Goal: Task Accomplishment & Management: Use online tool/utility

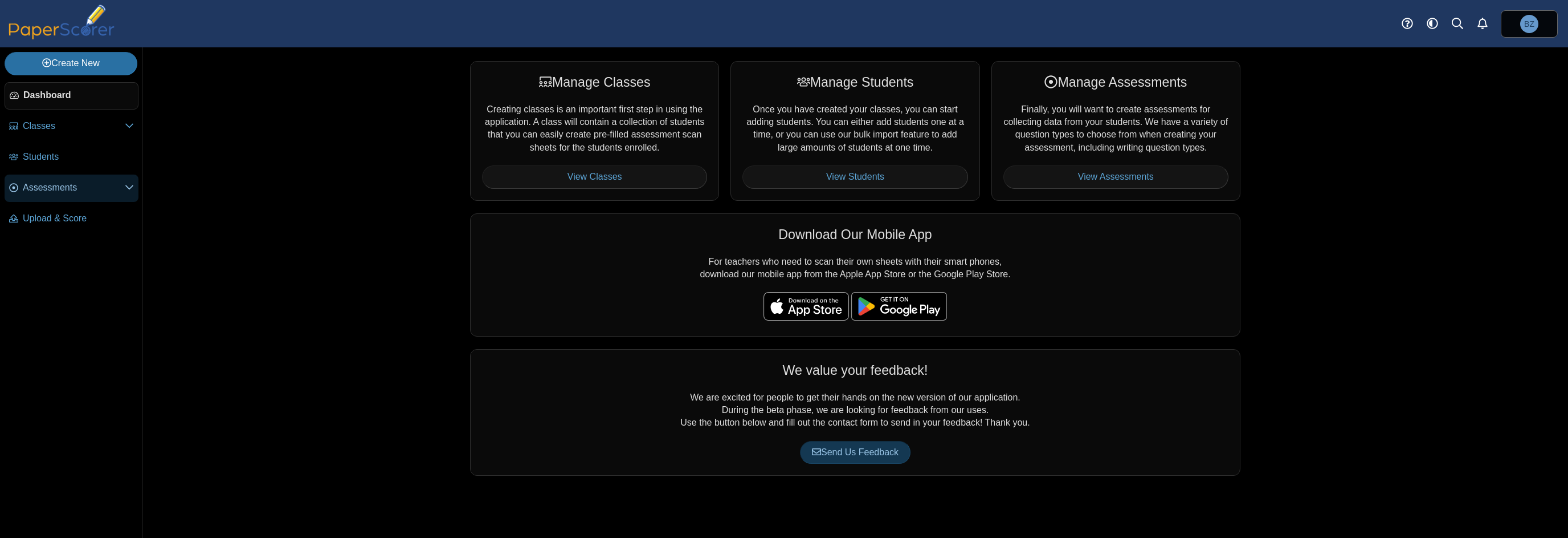
click at [44, 184] on span "Assessments" at bounding box center [74, 187] width 102 height 13
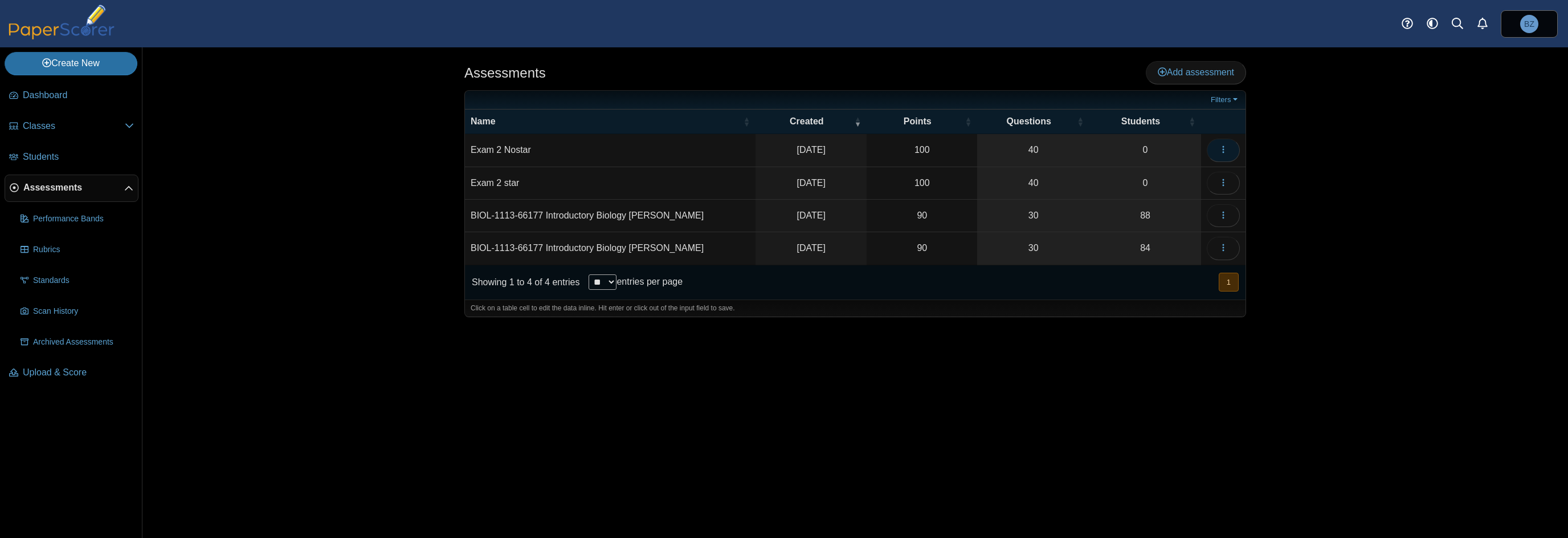
click at [1223, 150] on use "button" at bounding box center [1223, 150] width 2 height 8
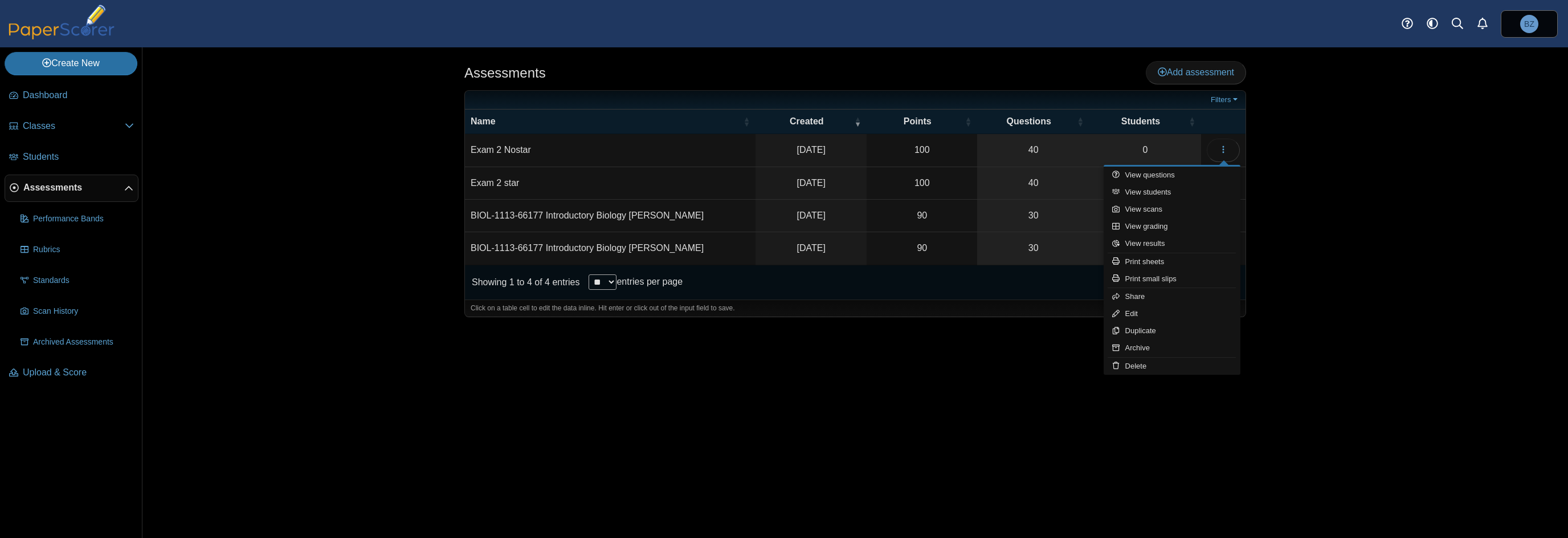
click at [291, 184] on div "Assessments Add assessment Filters" at bounding box center [856, 293] width 1426 height 491
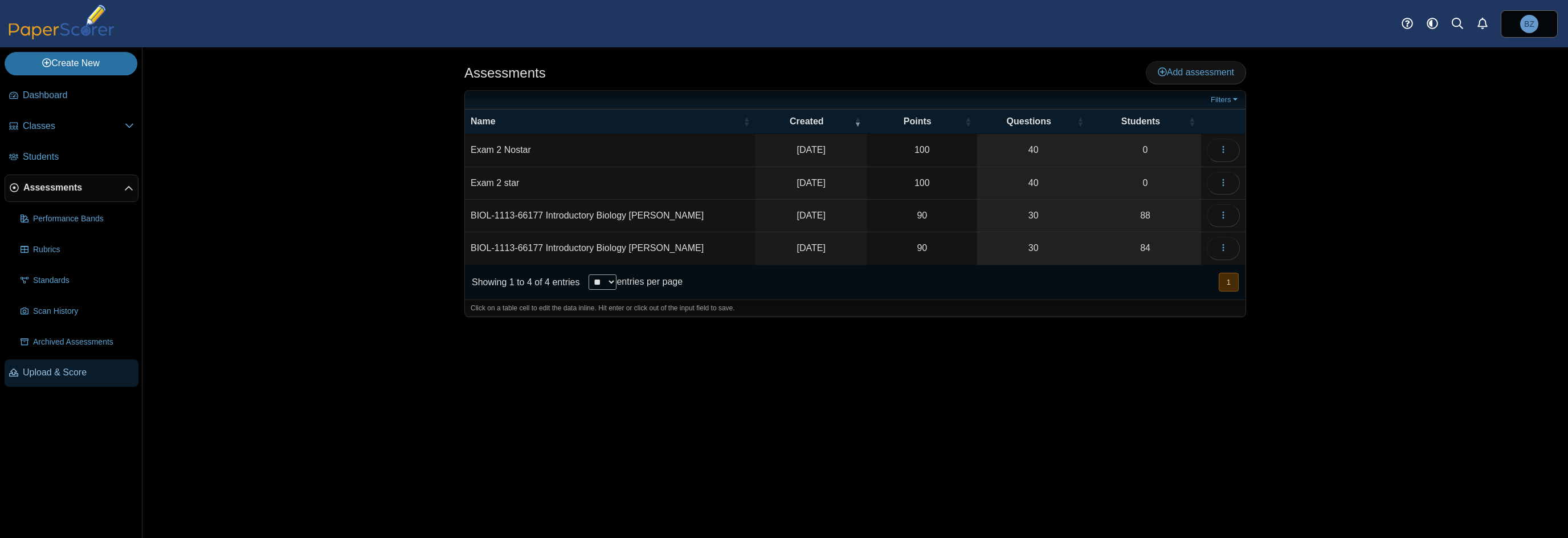
click at [46, 371] on span "Upload & Score" at bounding box center [78, 371] width 111 height 13
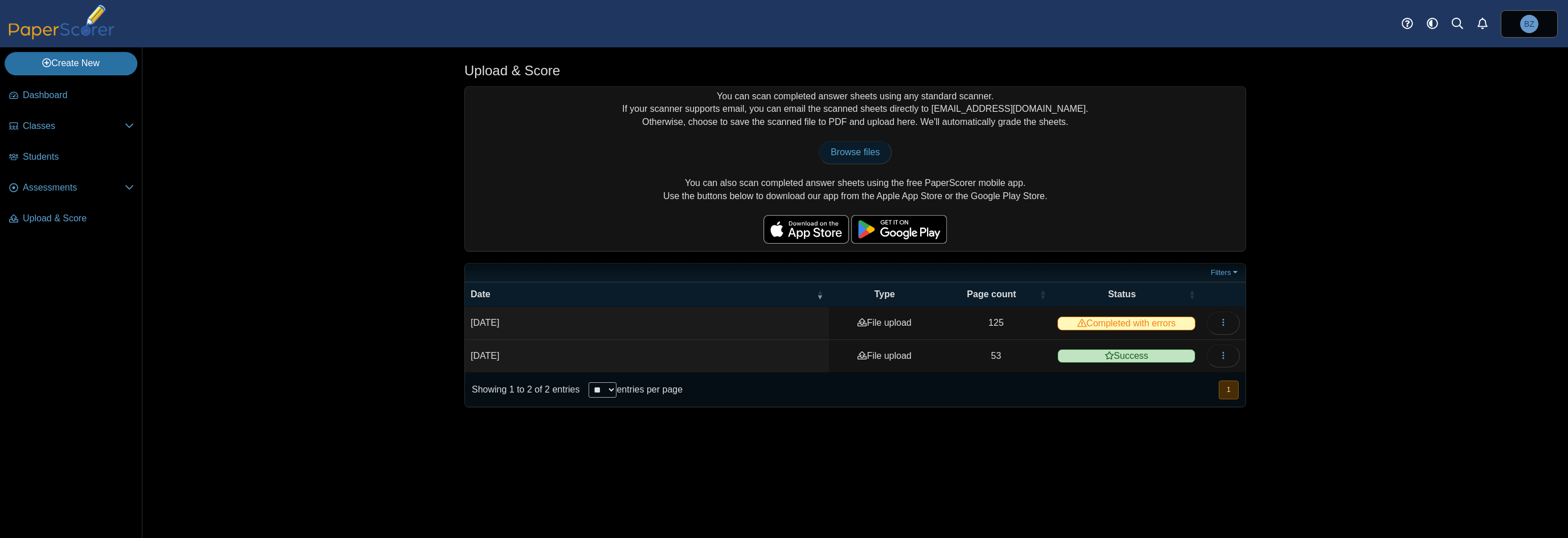
click at [864, 151] on span "Browse files" at bounding box center [856, 152] width 49 height 10
type input "**********"
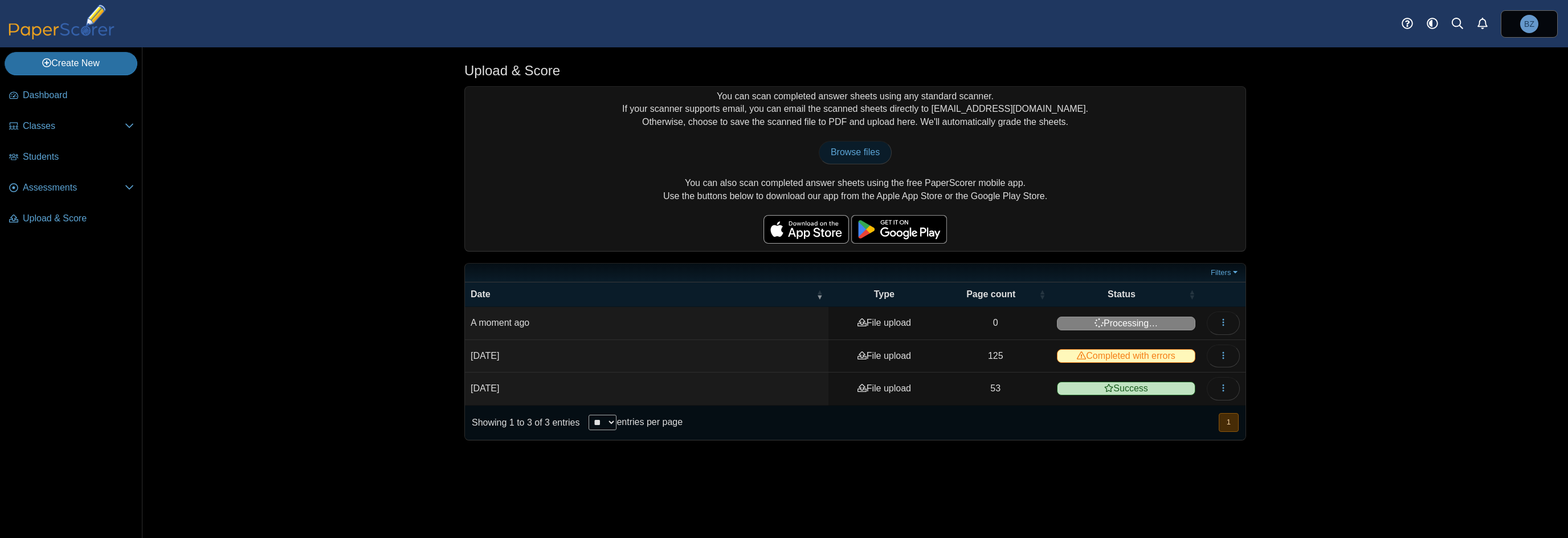
click at [873, 163] on link "Browse files" at bounding box center [856, 152] width 73 height 23
type input "**********"
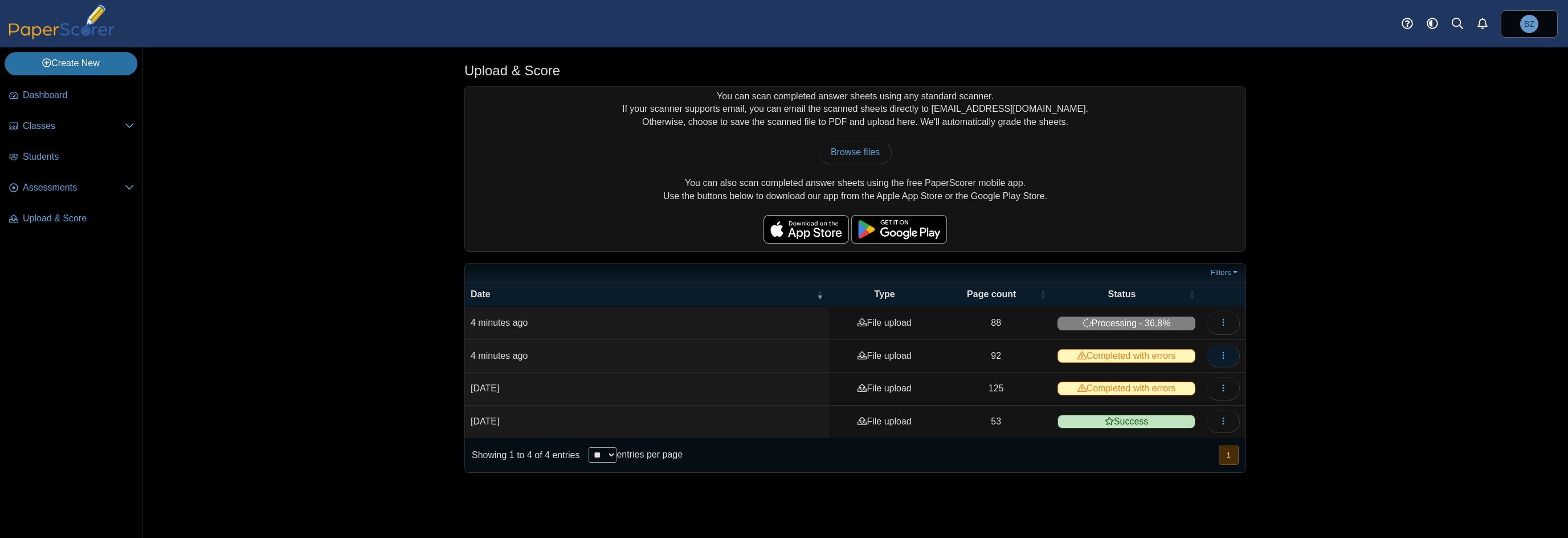
click at [1228, 353] on icon "button" at bounding box center [1223, 355] width 9 height 9
click at [53, 222] on span "Upload & Score" at bounding box center [78, 218] width 111 height 13
click at [48, 184] on span "Assessments" at bounding box center [74, 187] width 102 height 13
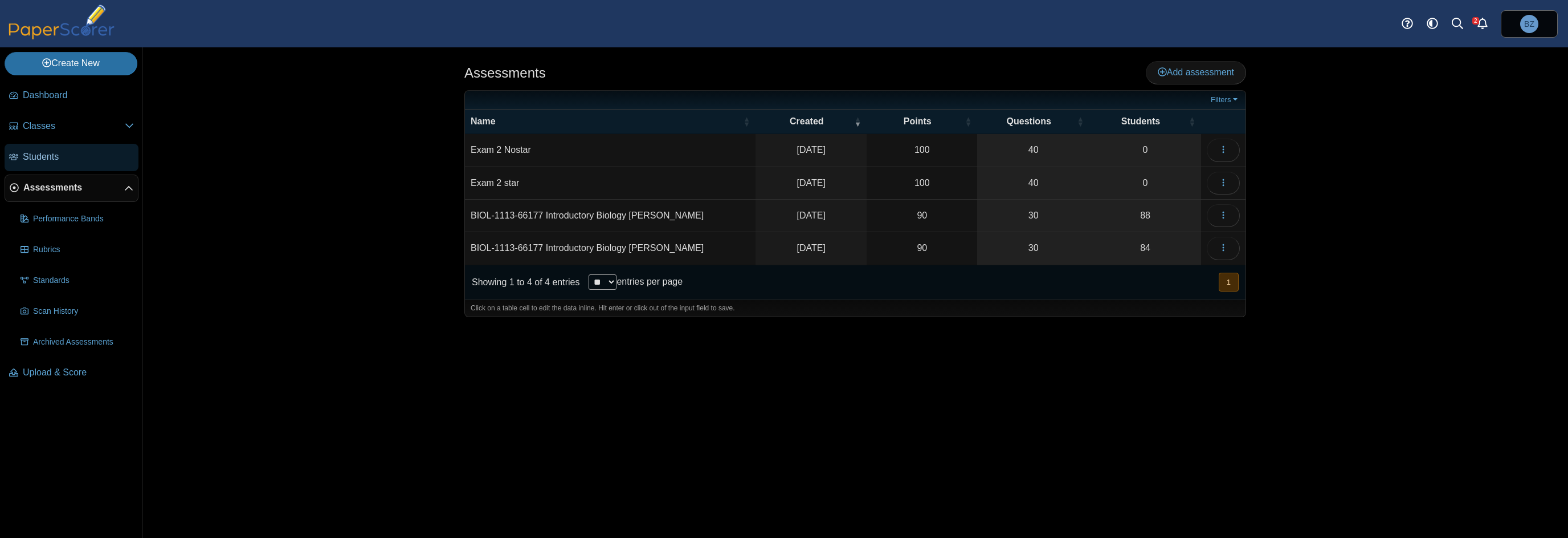
click at [44, 151] on span "Students" at bounding box center [78, 157] width 111 height 13
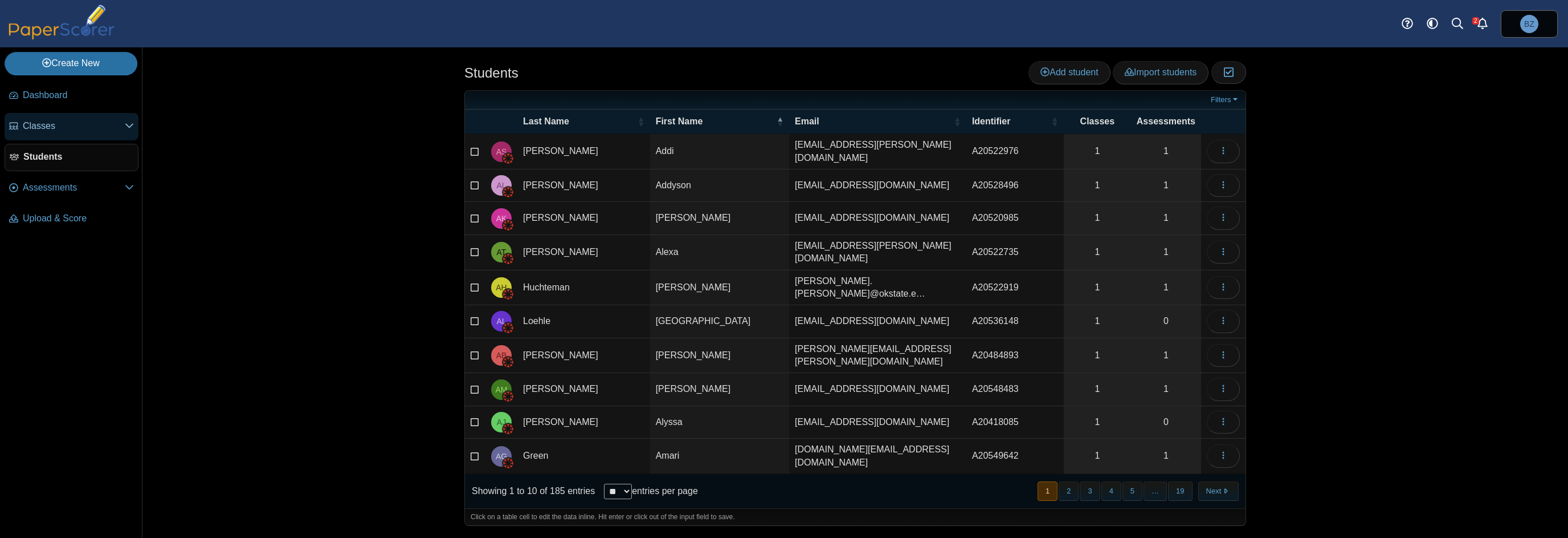
click at [46, 129] on span "Classes" at bounding box center [74, 126] width 102 height 13
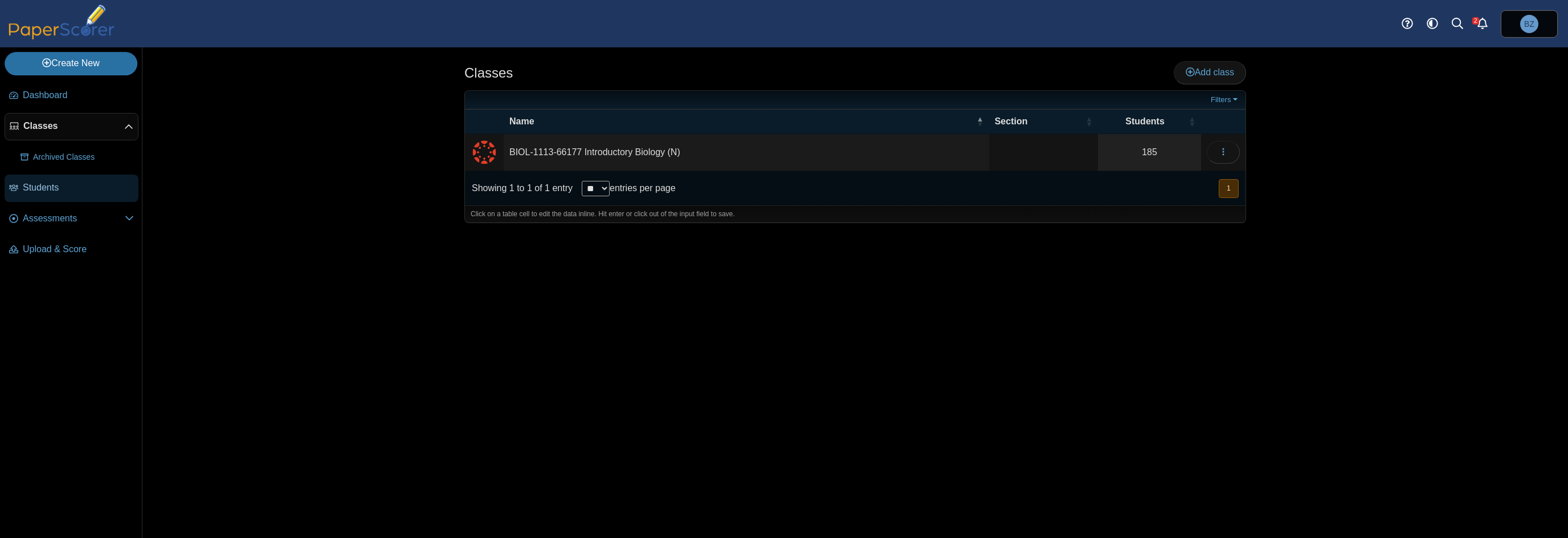
click at [44, 185] on span "Students" at bounding box center [78, 187] width 111 height 13
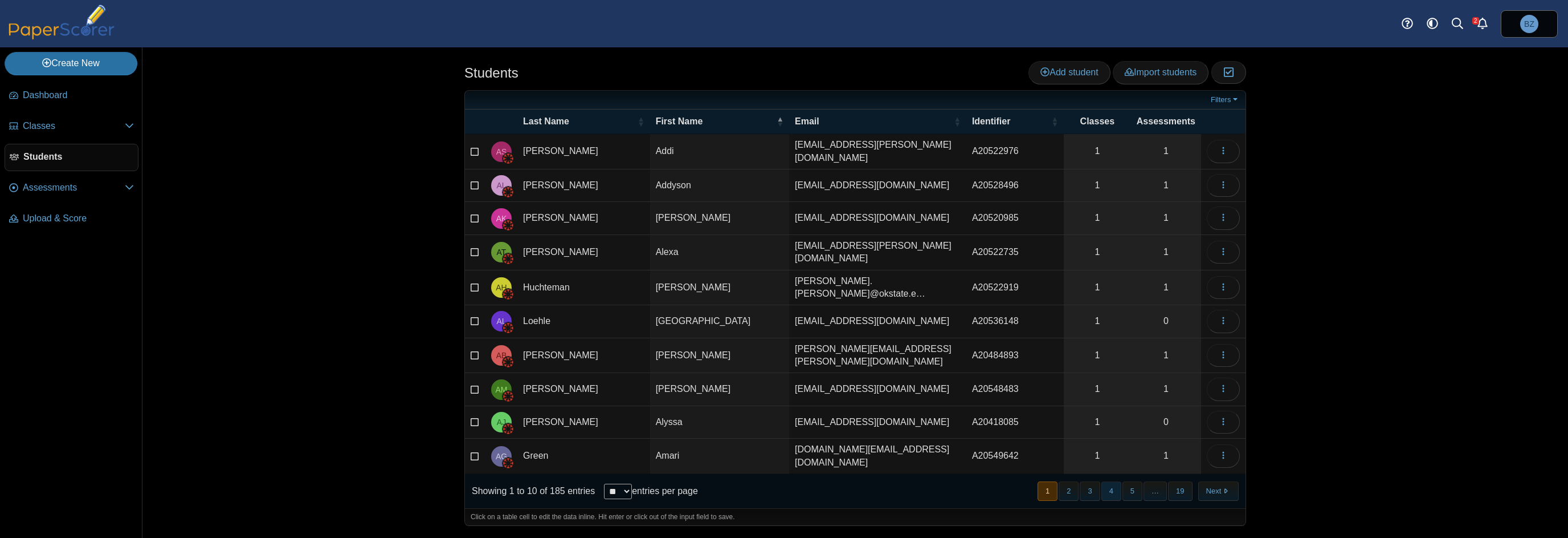
click at [1115, 481] on button "4" at bounding box center [1112, 490] width 20 height 19
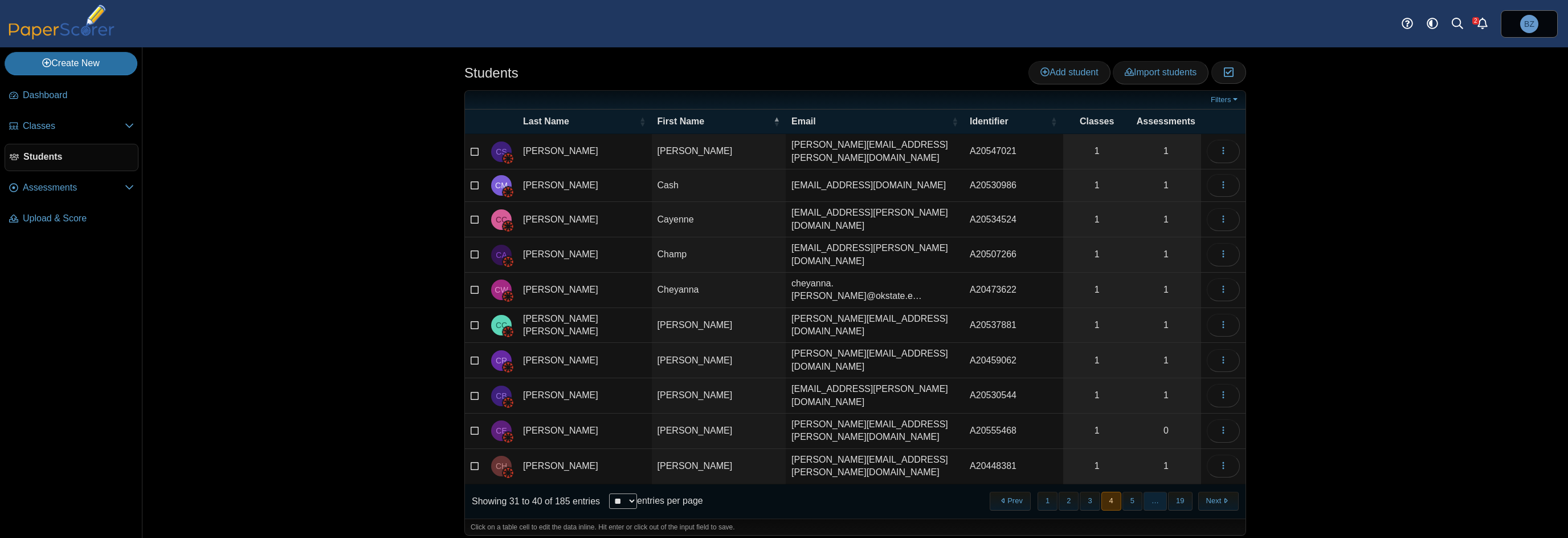
click at [1147, 492] on span "…" at bounding box center [1155, 501] width 24 height 19
click at [1118, 492] on button "4" at bounding box center [1112, 501] width 20 height 19
click at [1133, 492] on button "5" at bounding box center [1133, 501] width 20 height 19
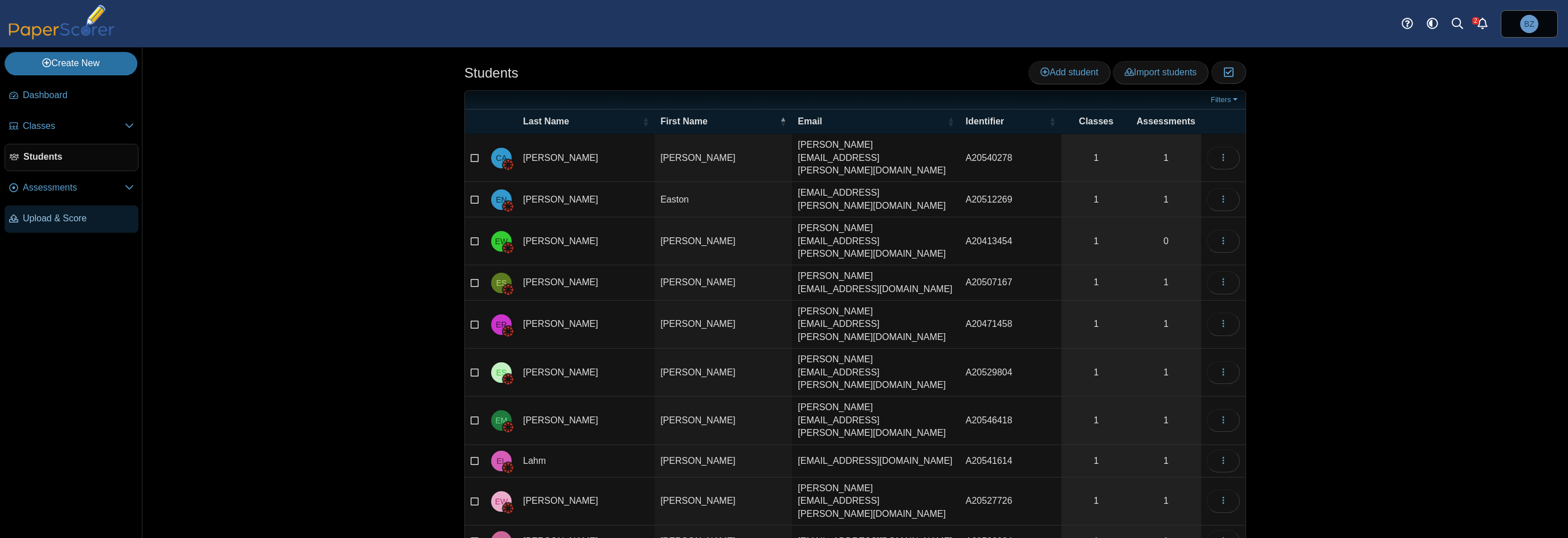
click at [53, 220] on span "Upload & Score" at bounding box center [78, 218] width 111 height 13
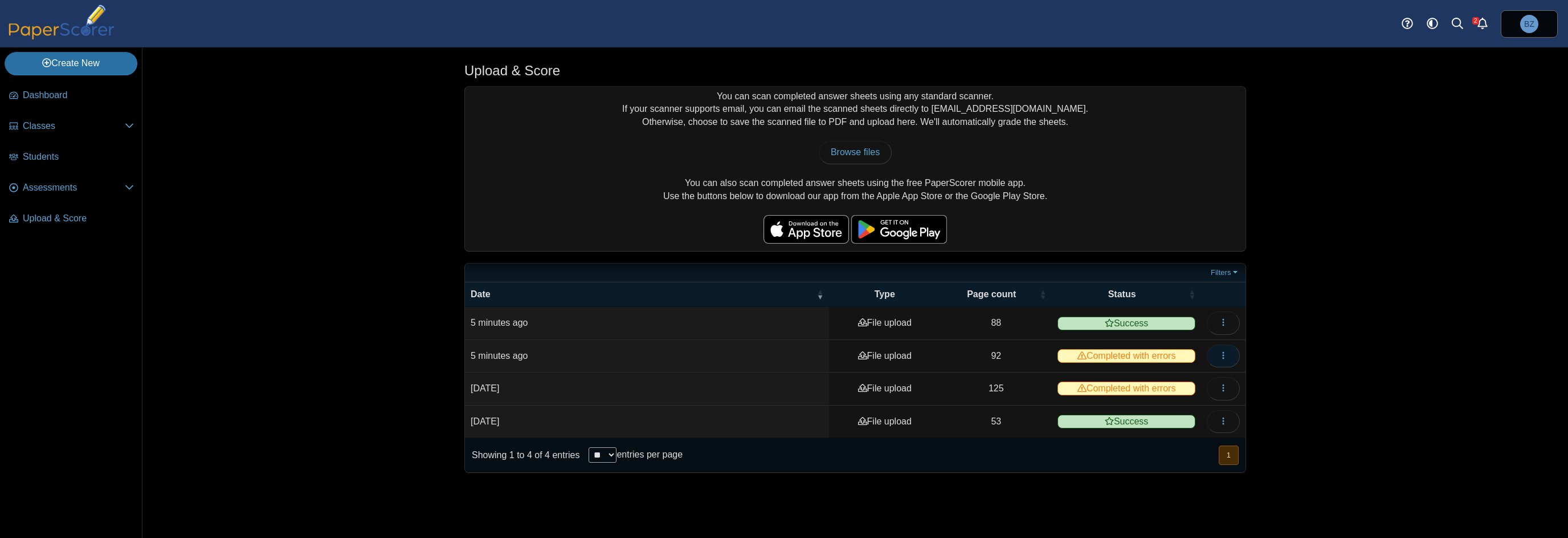
click at [1225, 353] on icon "button" at bounding box center [1223, 355] width 9 height 9
click at [1204, 378] on link "View scanned pages" at bounding box center [1172, 378] width 137 height 17
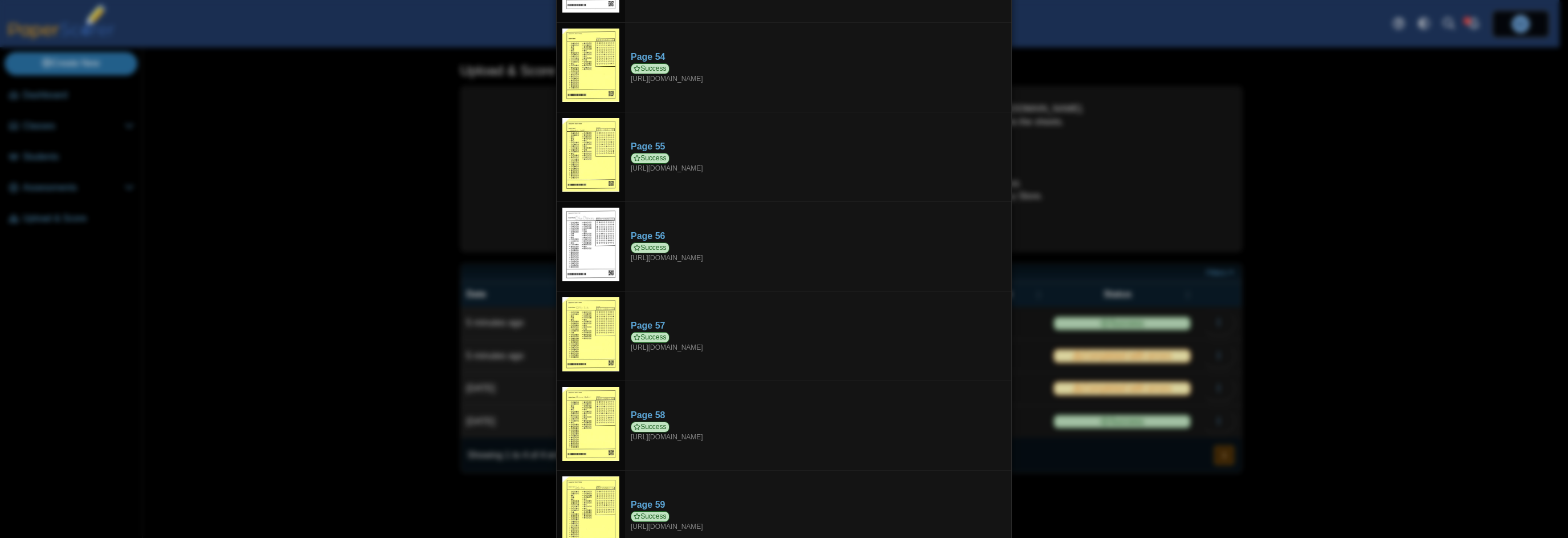
scroll to position [4447, 0]
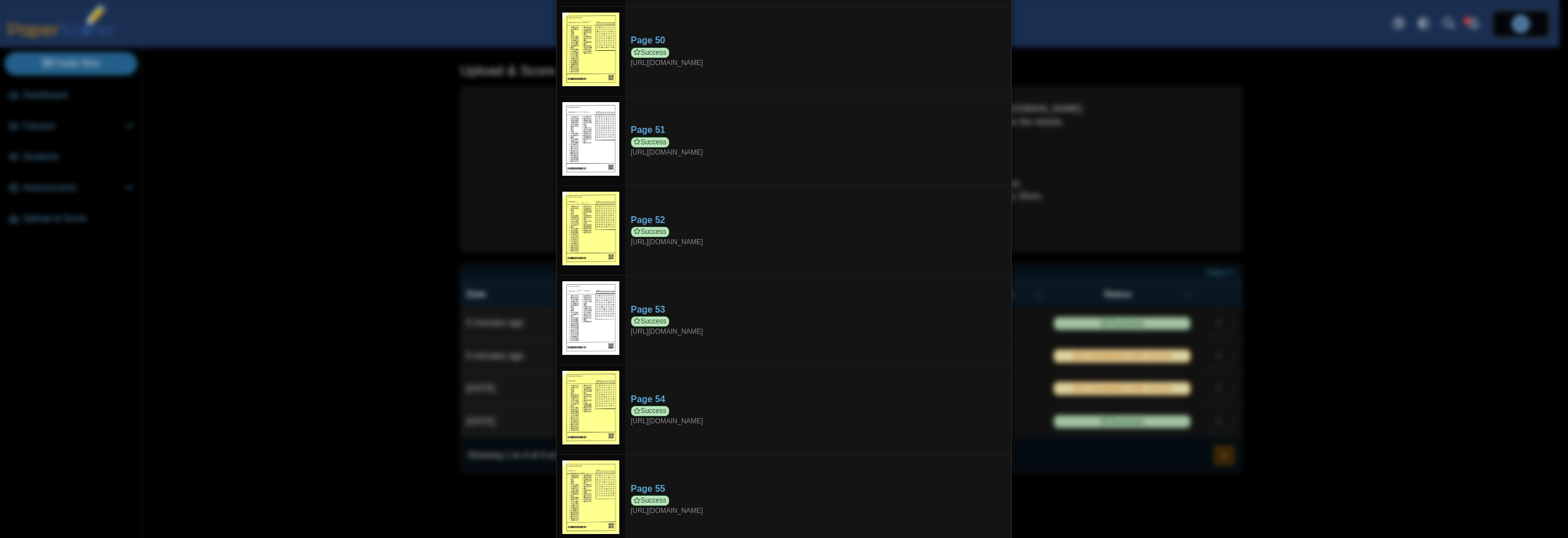
click at [1356, 346] on div "Viewing upload details Scan results: 90 Successful scans | 2 Failed scans Page …" at bounding box center [784, 269] width 1568 height 538
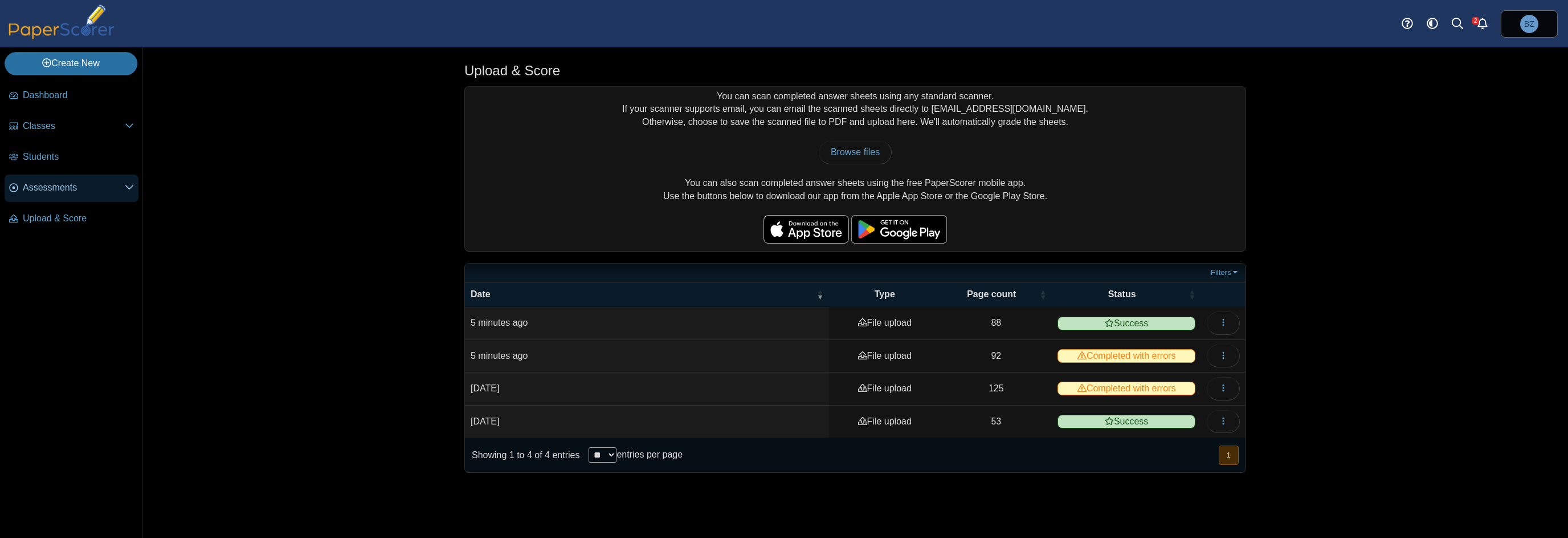
click at [64, 186] on span "Assessments" at bounding box center [74, 187] width 102 height 13
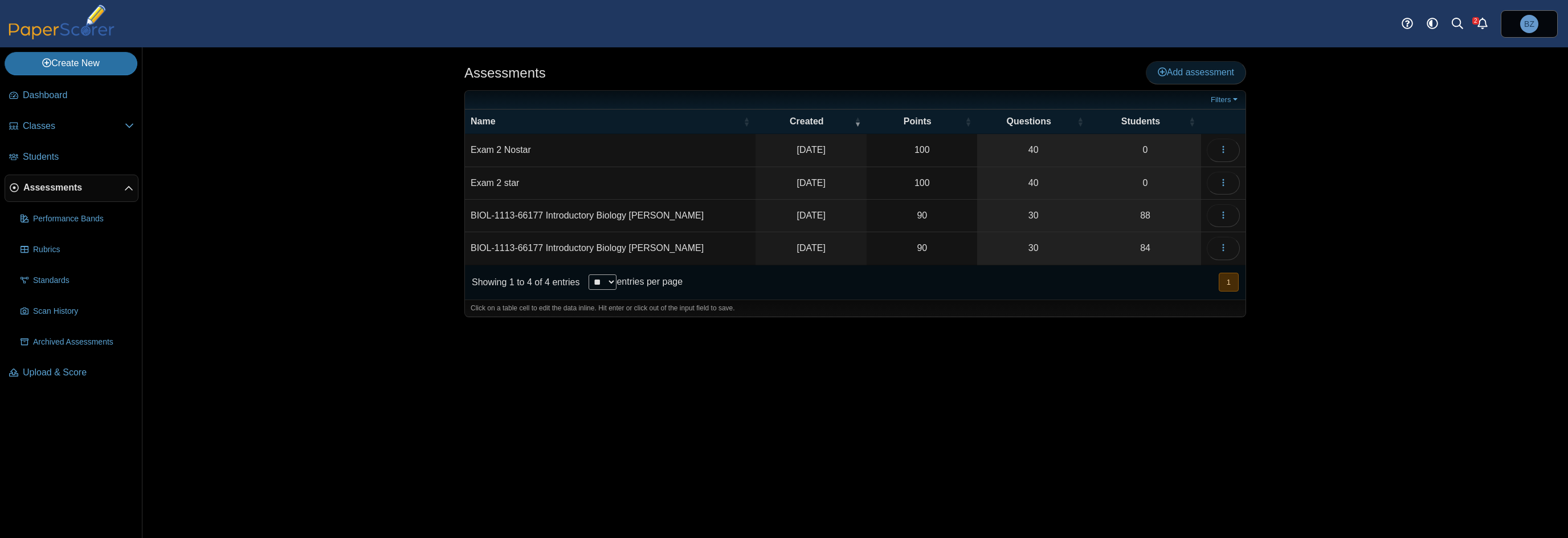
click at [1202, 67] on span "Add assessment" at bounding box center [1197, 72] width 77 height 10
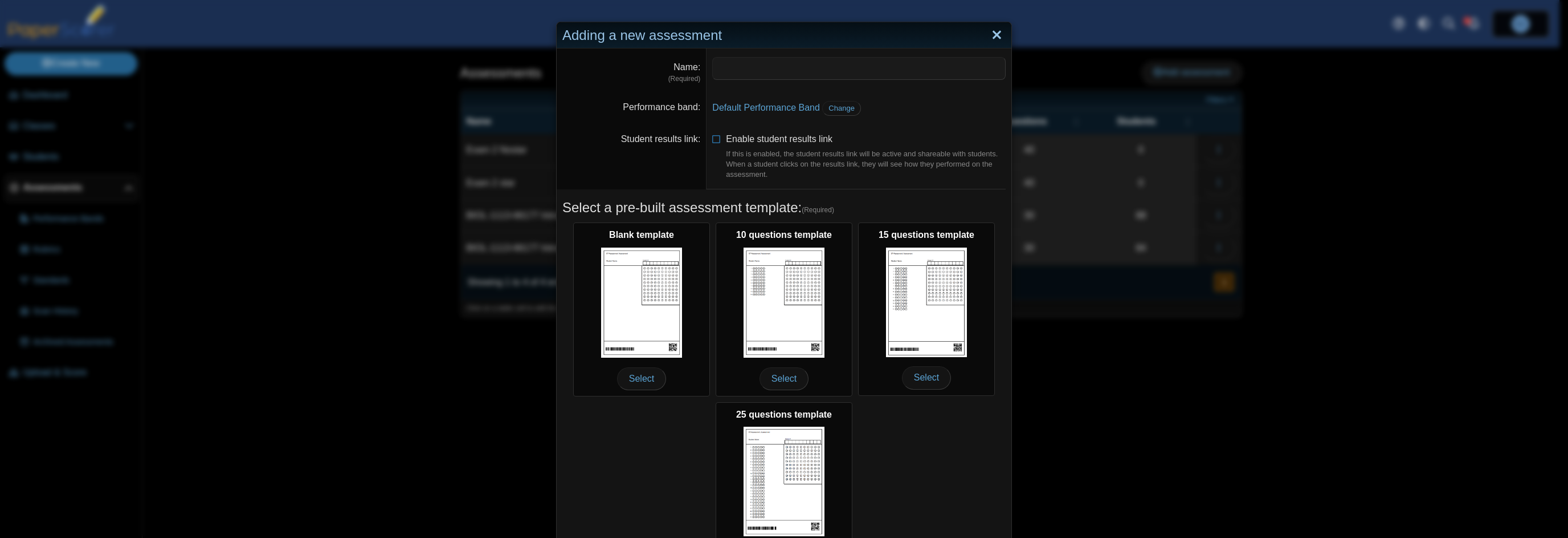
click at [994, 34] on link "Close" at bounding box center [997, 35] width 18 height 20
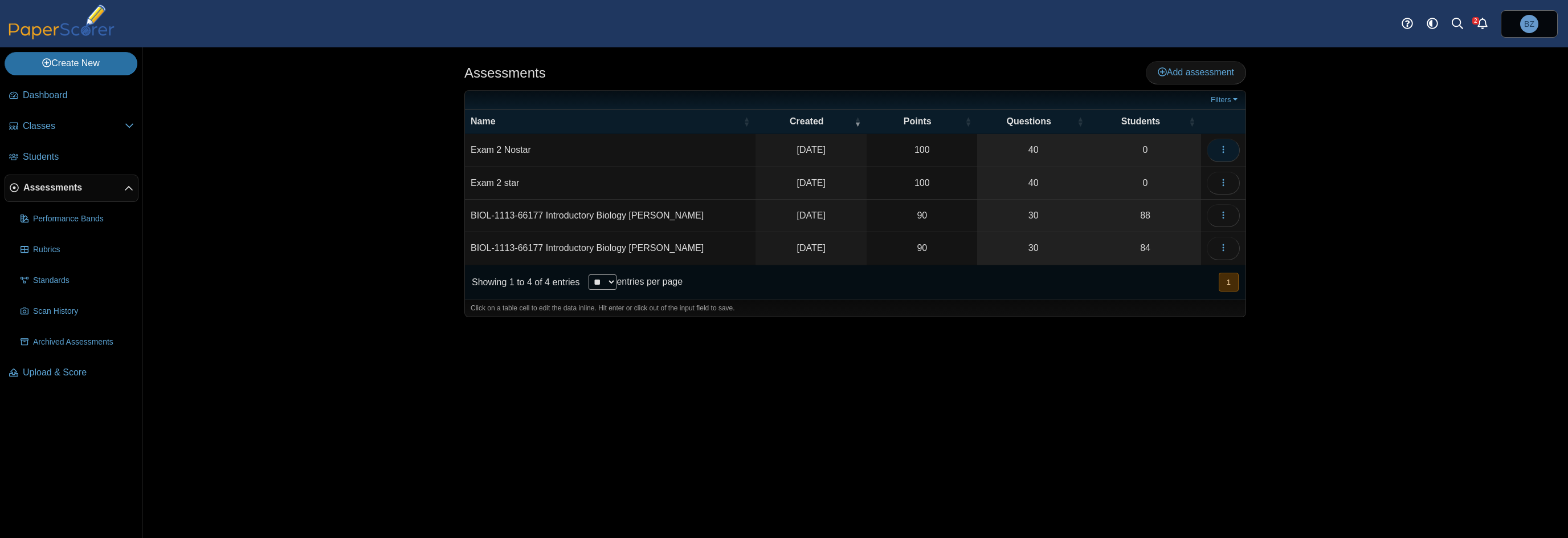
click at [1218, 153] on button "button" at bounding box center [1224, 150] width 33 height 23
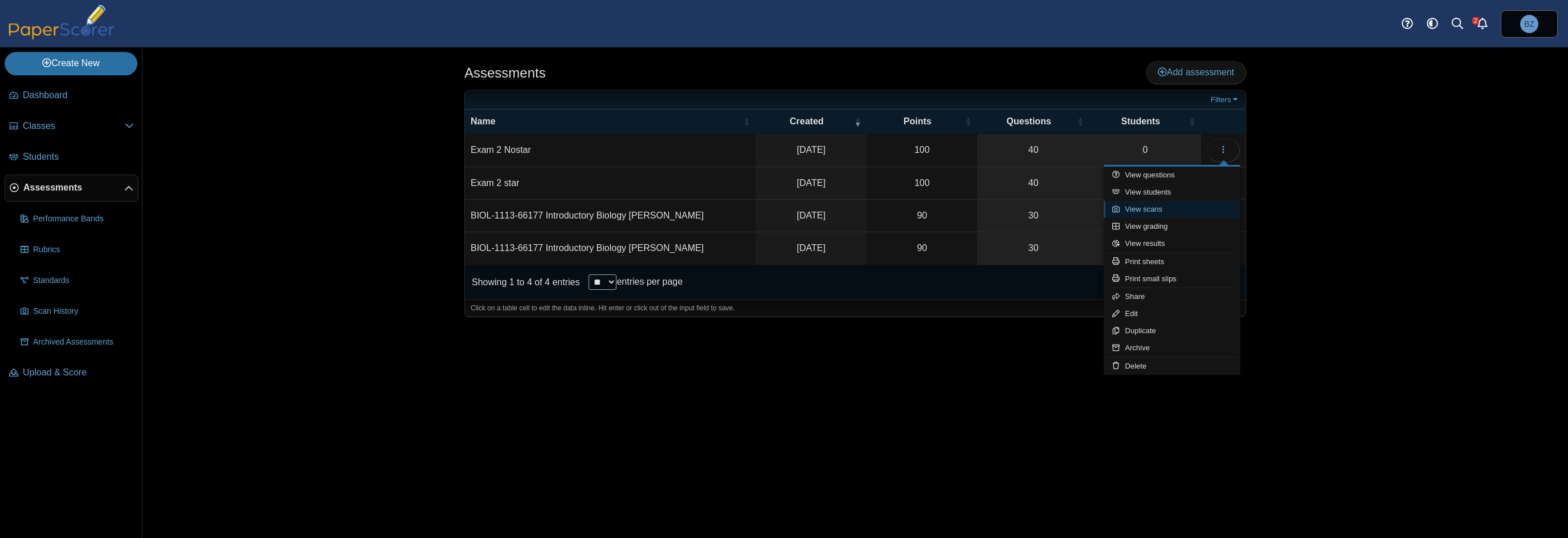
click at [1209, 206] on link "View scans" at bounding box center [1172, 209] width 137 height 17
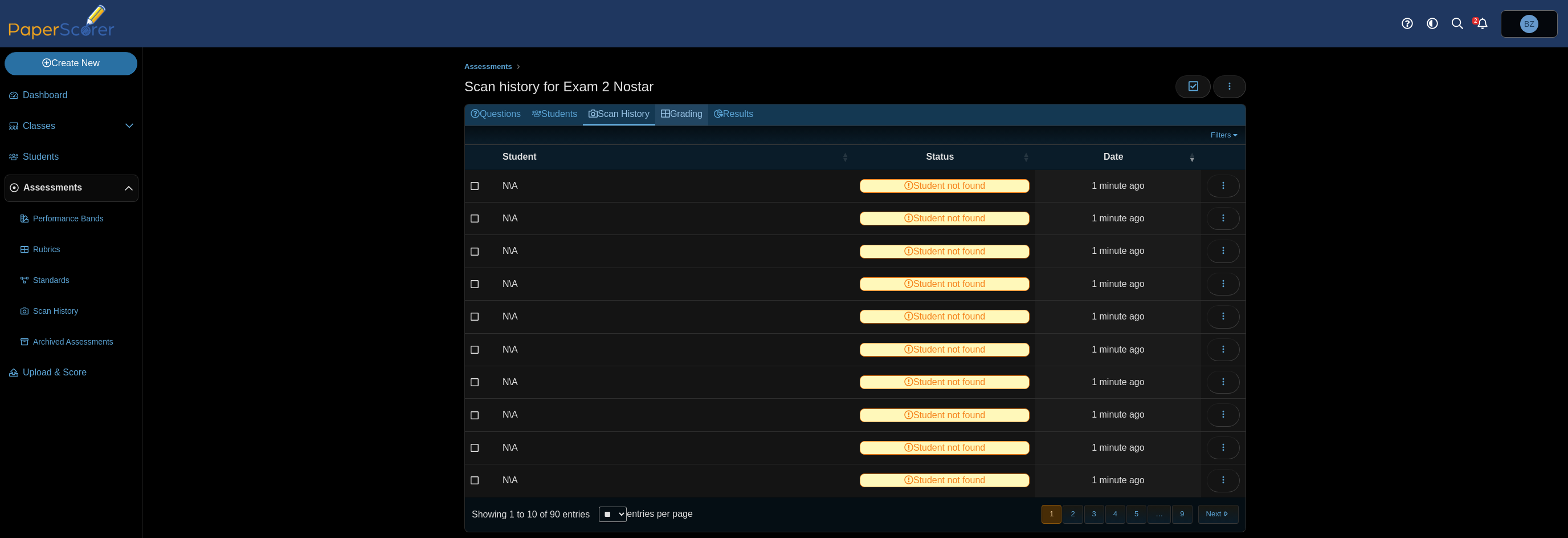
click at [680, 114] on link "Grading" at bounding box center [682, 114] width 53 height 21
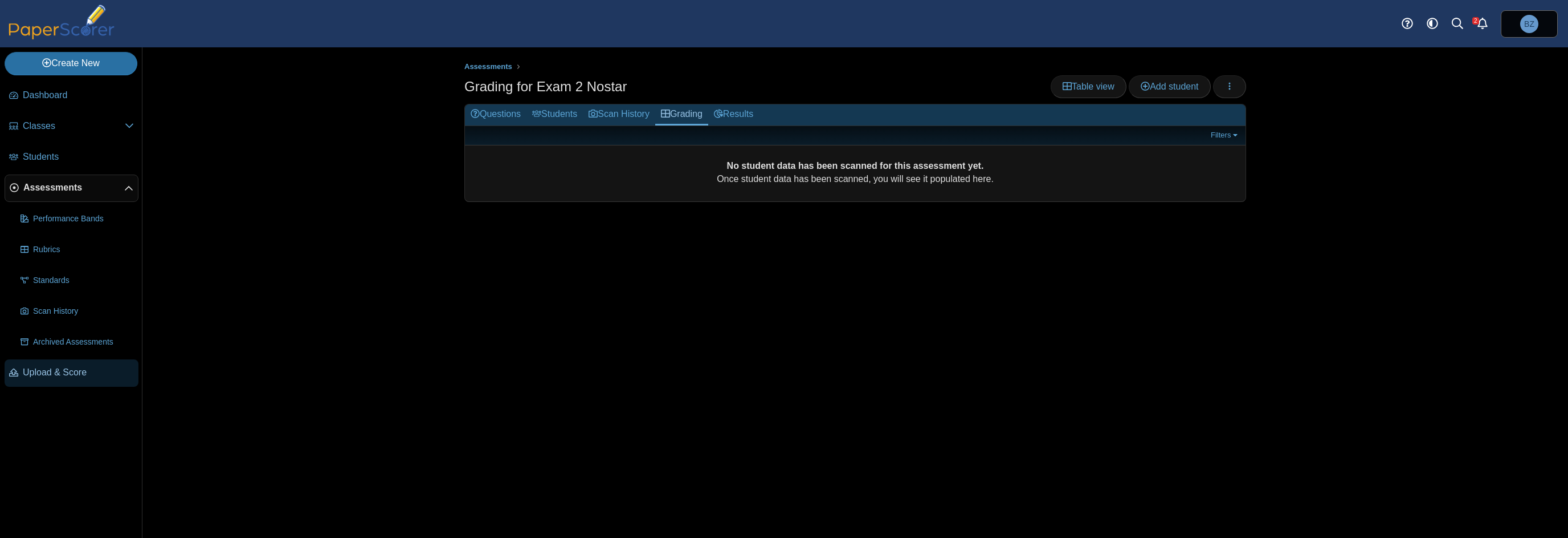
click at [49, 372] on span "Upload & Score" at bounding box center [78, 371] width 111 height 13
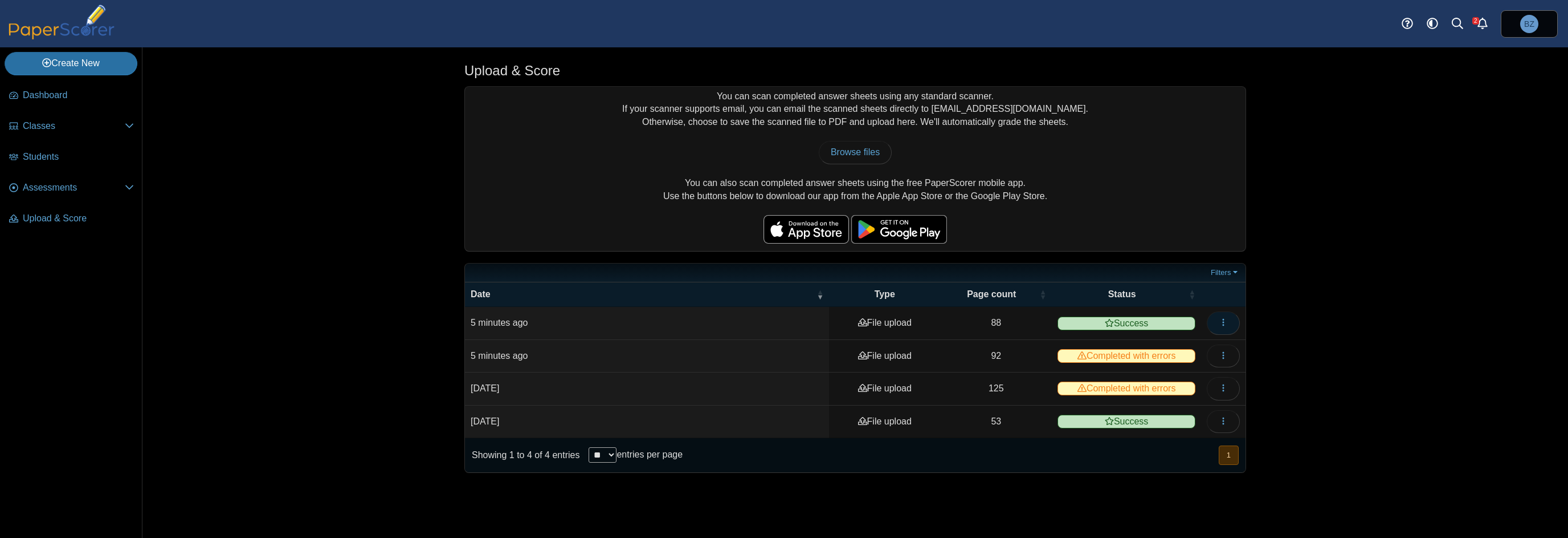
click at [1219, 317] on icon "button" at bounding box center [1223, 321] width 9 height 9
click at [1190, 345] on link "View scanned pages" at bounding box center [1172, 346] width 137 height 17
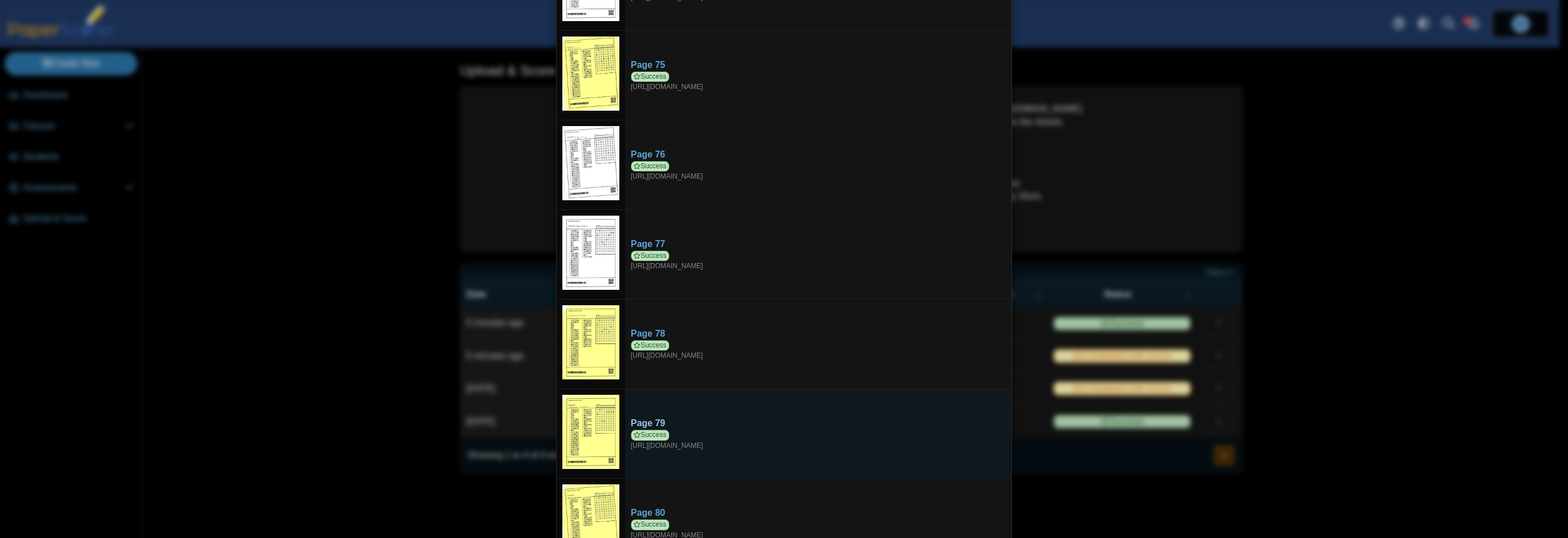
scroll to position [7324, 0]
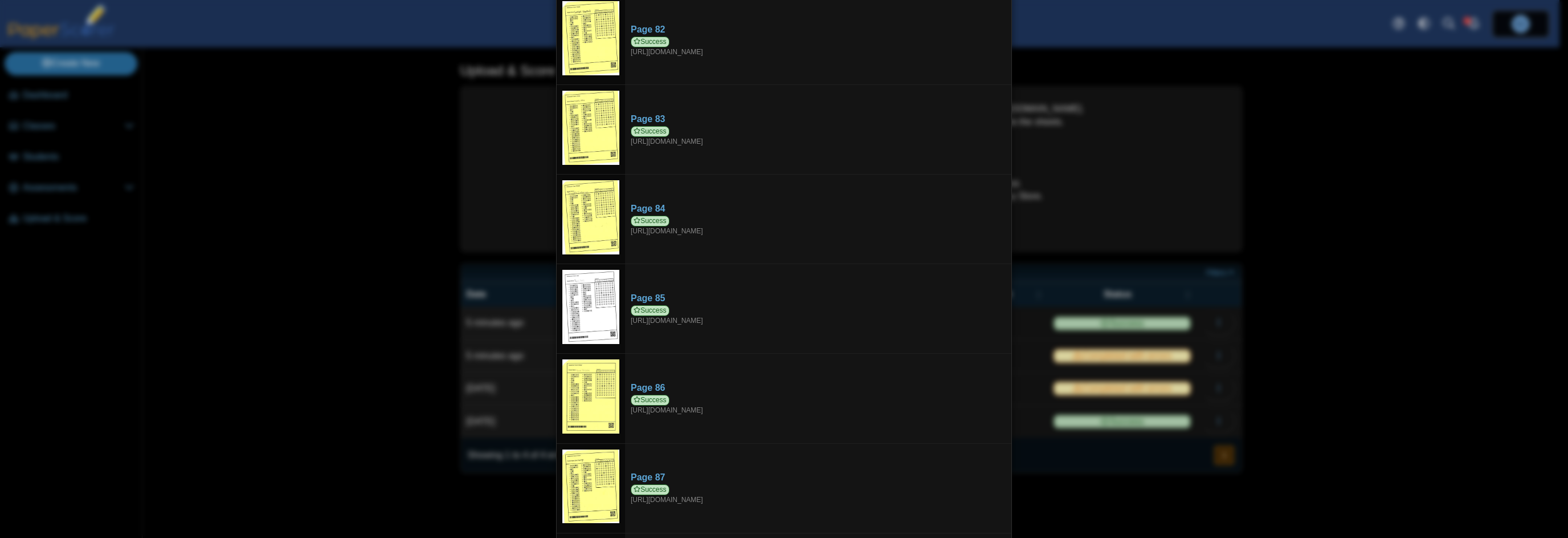
click at [1339, 329] on div "Viewing upload details Scan results: 88 Successful scans | 0 Failed scans Page …" at bounding box center [784, 269] width 1568 height 538
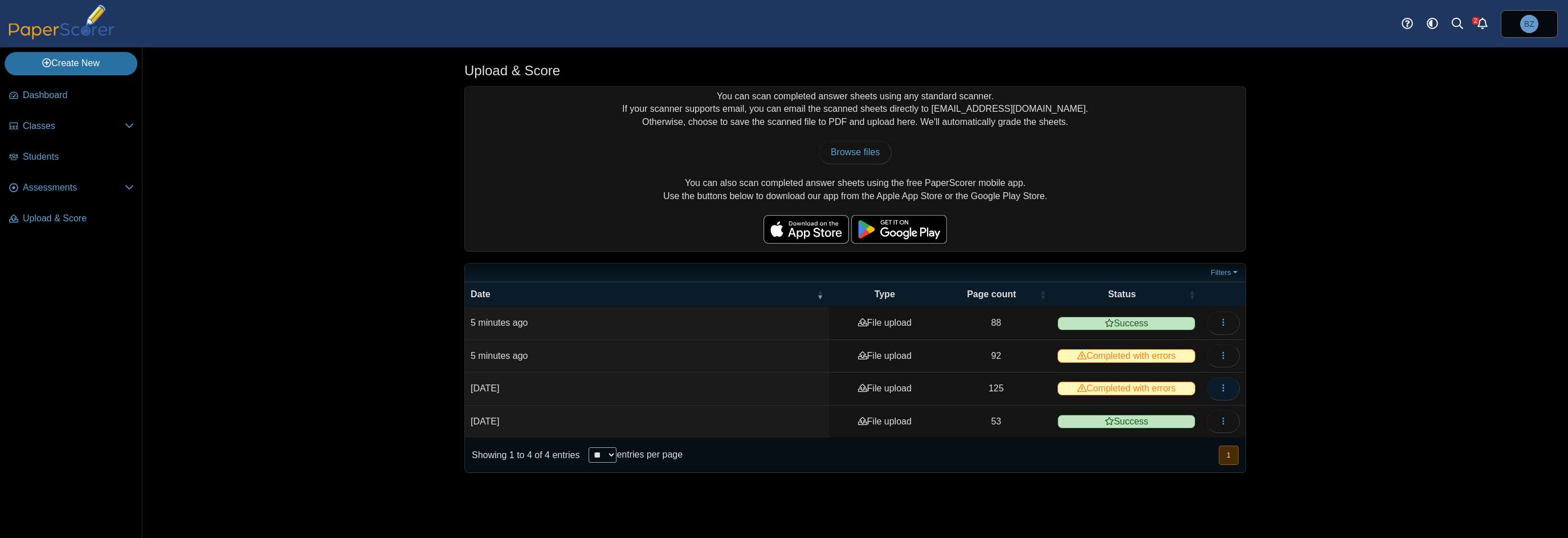
click at [1228, 390] on button "button" at bounding box center [1224, 387] width 33 height 23
click at [55, 184] on span "Assessments" at bounding box center [74, 187] width 102 height 13
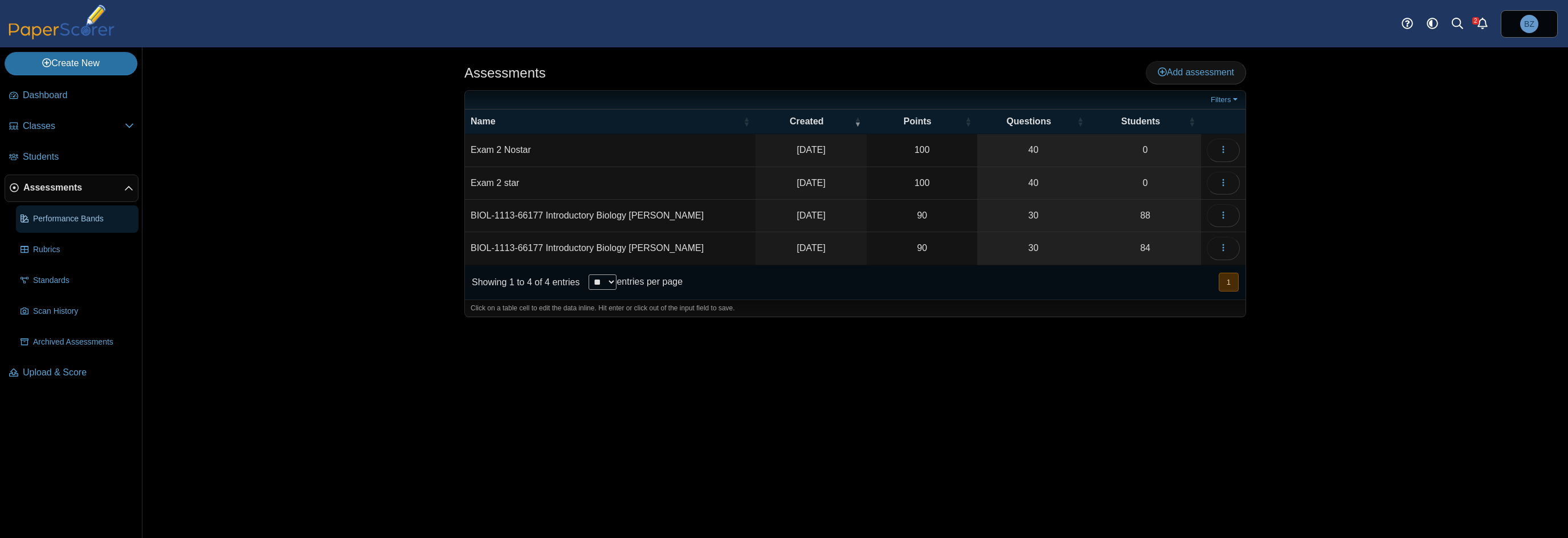
click at [55, 220] on span "Performance Bands" at bounding box center [84, 219] width 100 height 12
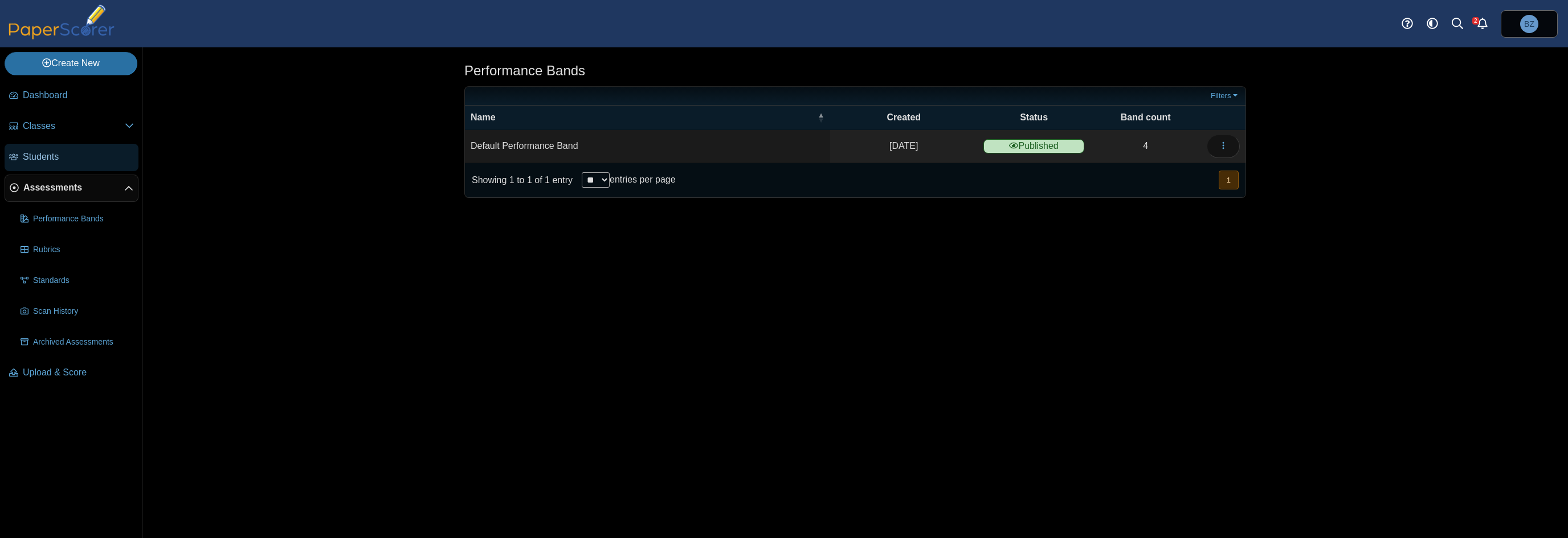
click at [41, 158] on span "Students" at bounding box center [78, 157] width 111 height 13
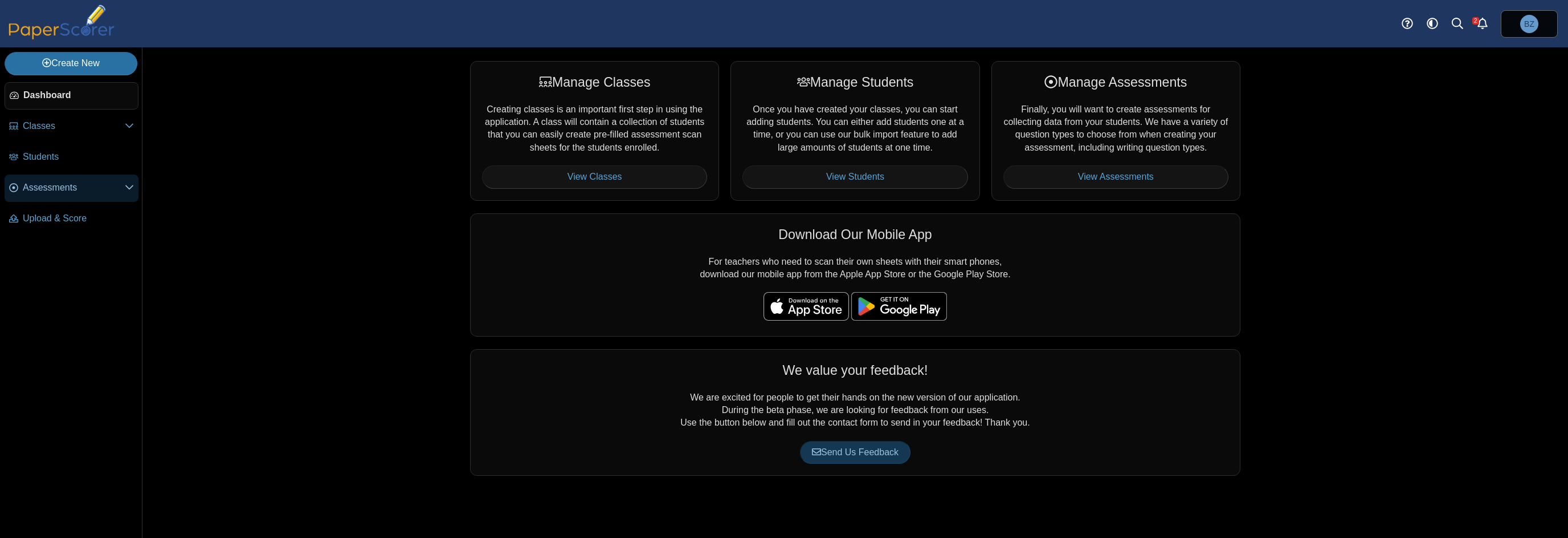
click at [48, 189] on span "Assessments" at bounding box center [74, 187] width 102 height 13
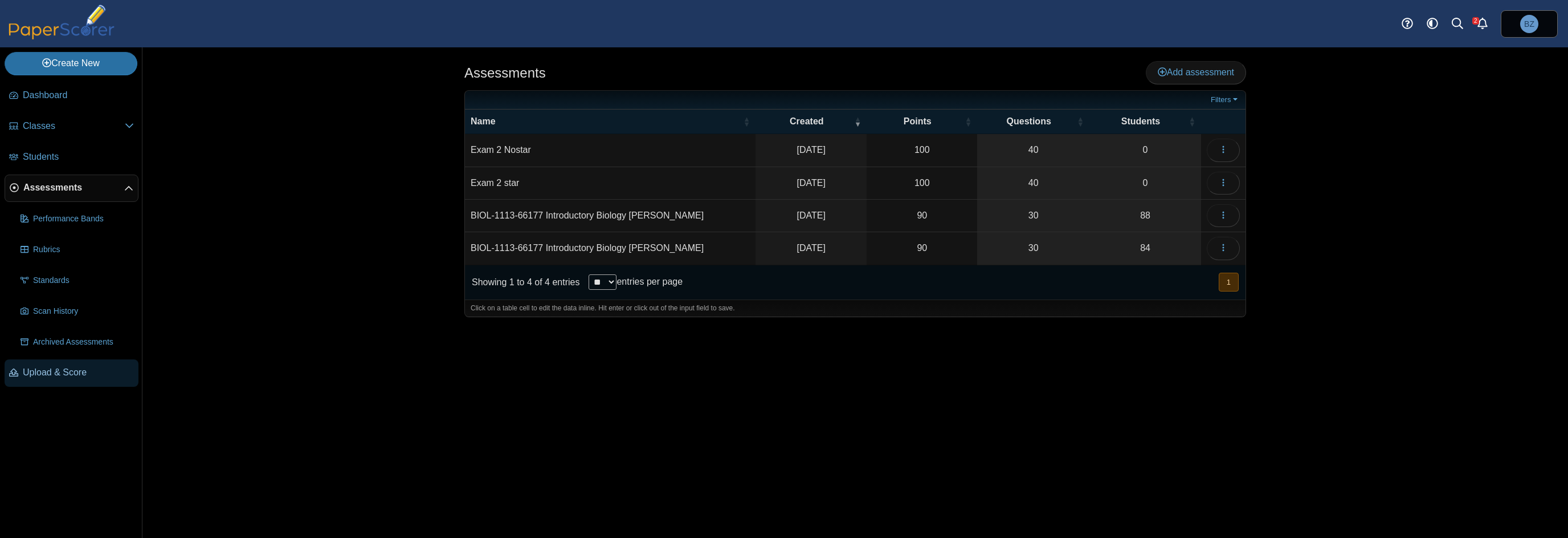
click at [55, 371] on span "Upload & Score" at bounding box center [78, 371] width 111 height 13
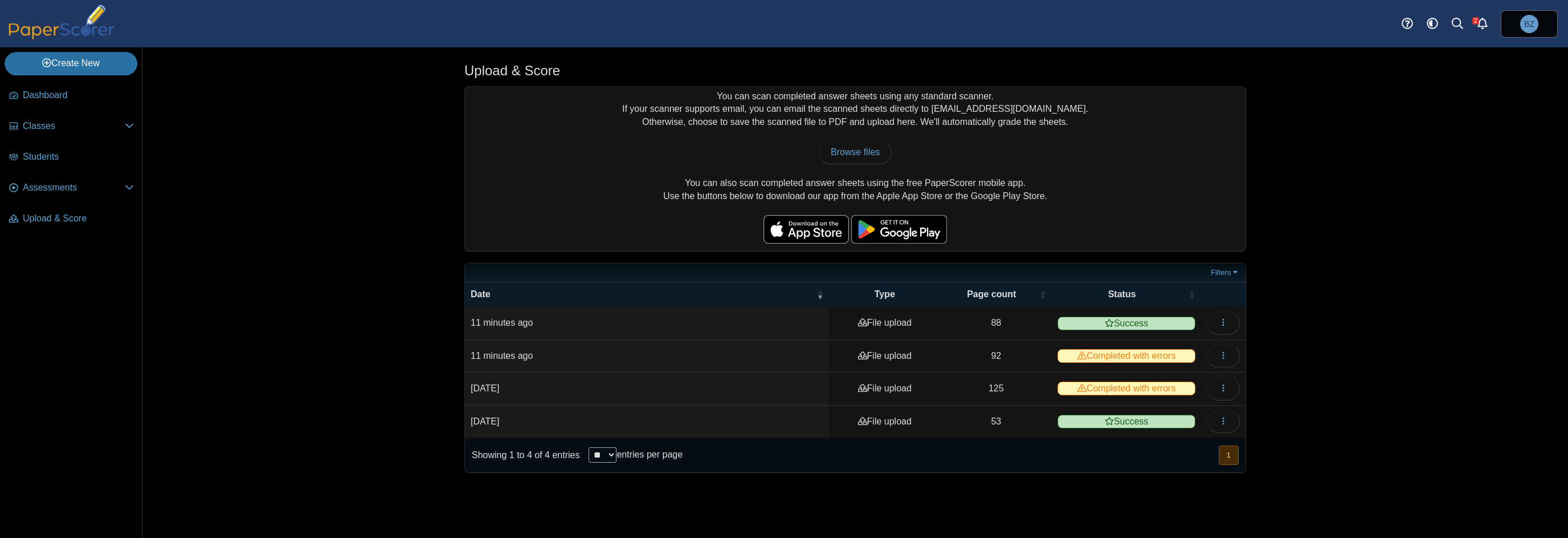
click at [292, 168] on div "Upload & Score You can scan completed answer sheets using any standard scanner.…" at bounding box center [856, 293] width 1426 height 491
click at [30, 195] on link "Assessments" at bounding box center [72, 188] width 134 height 28
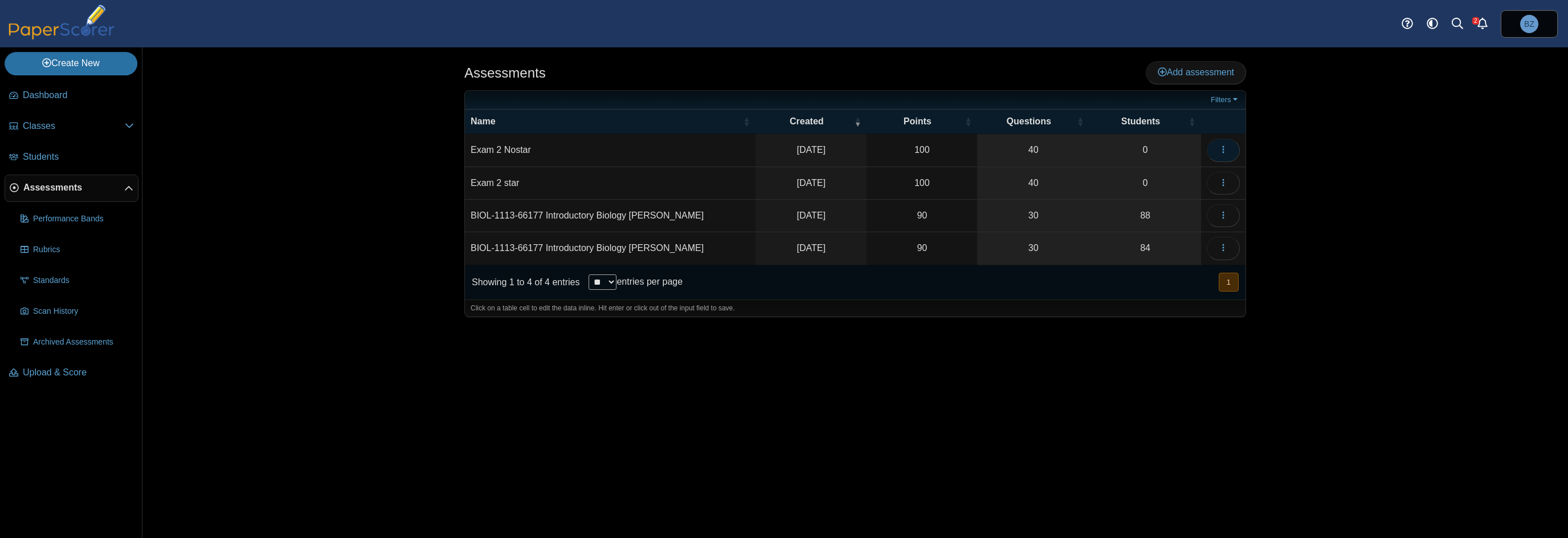
click at [1230, 152] on button "button" at bounding box center [1224, 150] width 33 height 23
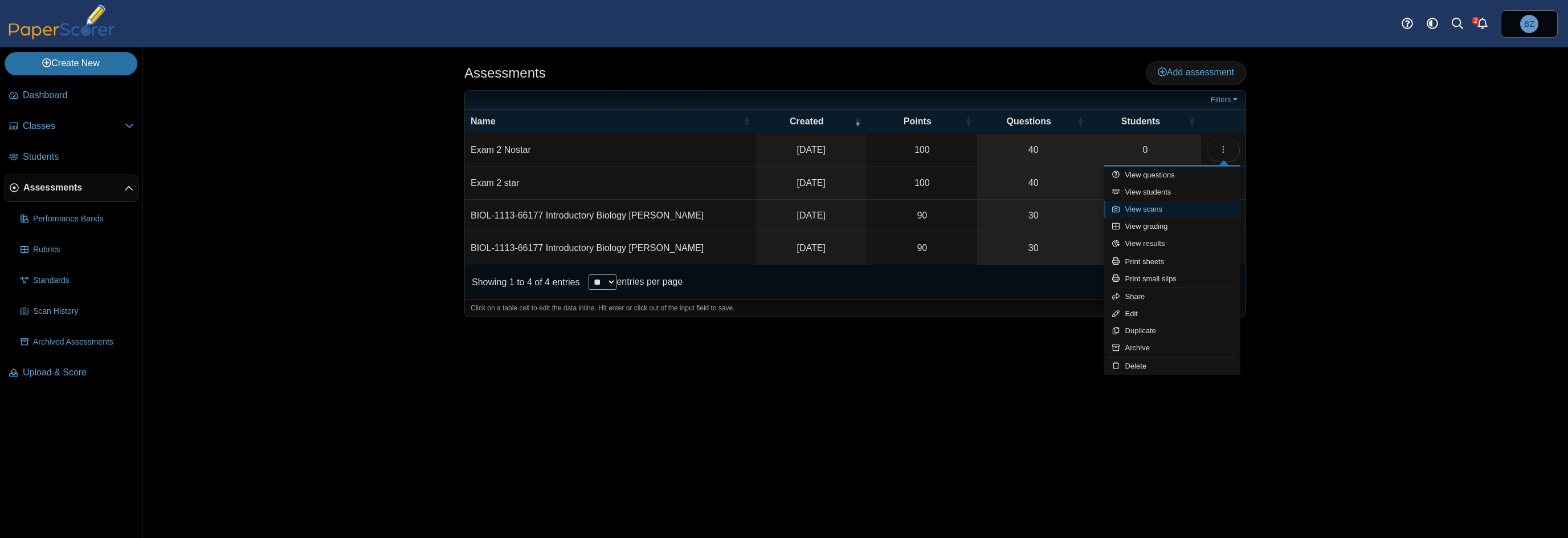
click at [1187, 212] on link "View scans" at bounding box center [1172, 209] width 137 height 17
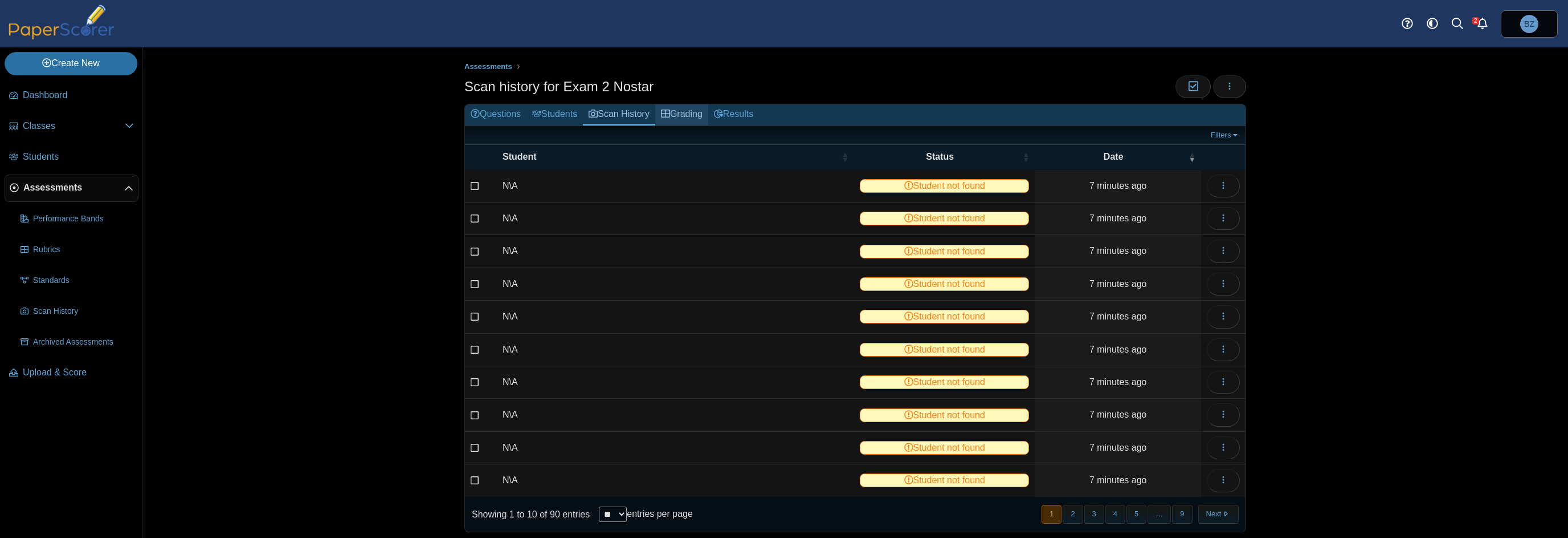
click at [697, 111] on link "Grading" at bounding box center [682, 114] width 53 height 21
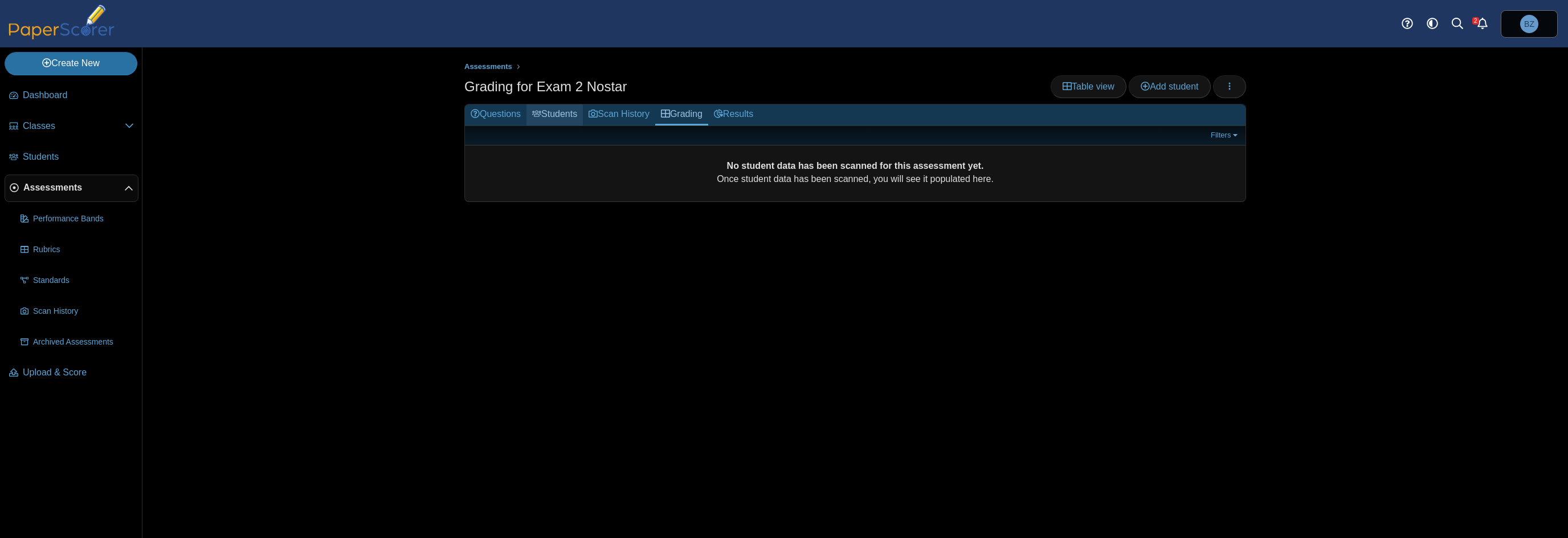
click at [565, 115] on link "Students" at bounding box center [555, 114] width 56 height 21
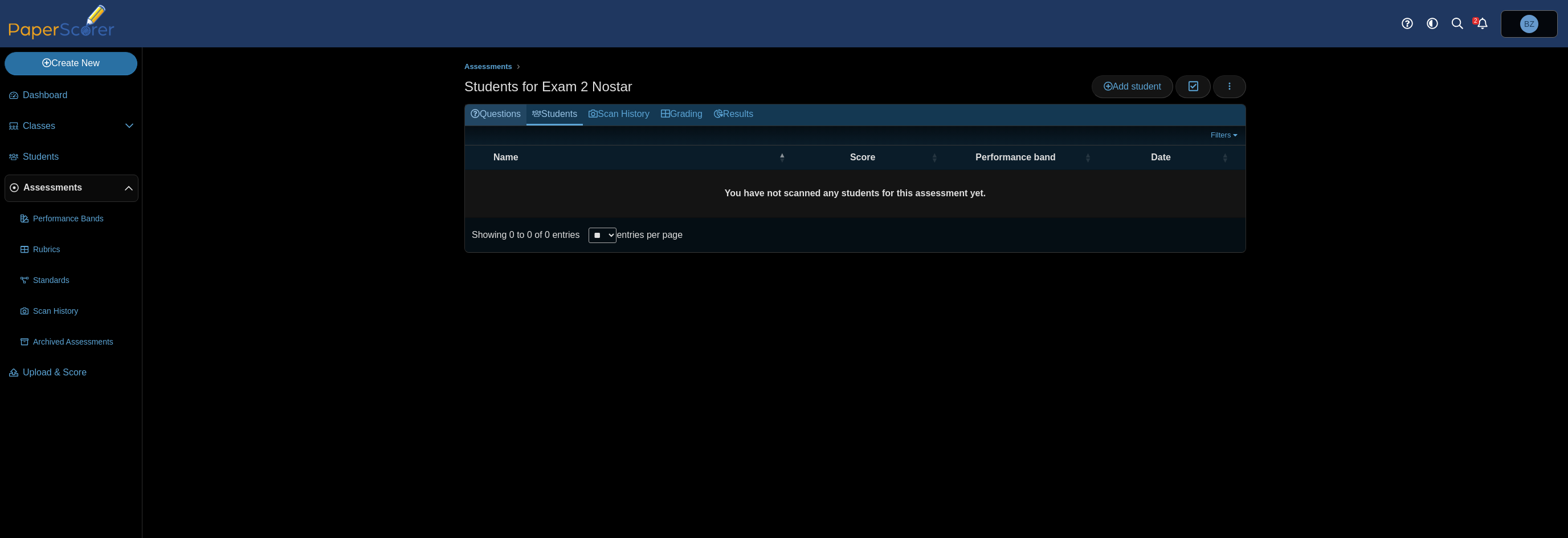
click at [499, 113] on link "Questions" at bounding box center [495, 114] width 61 height 21
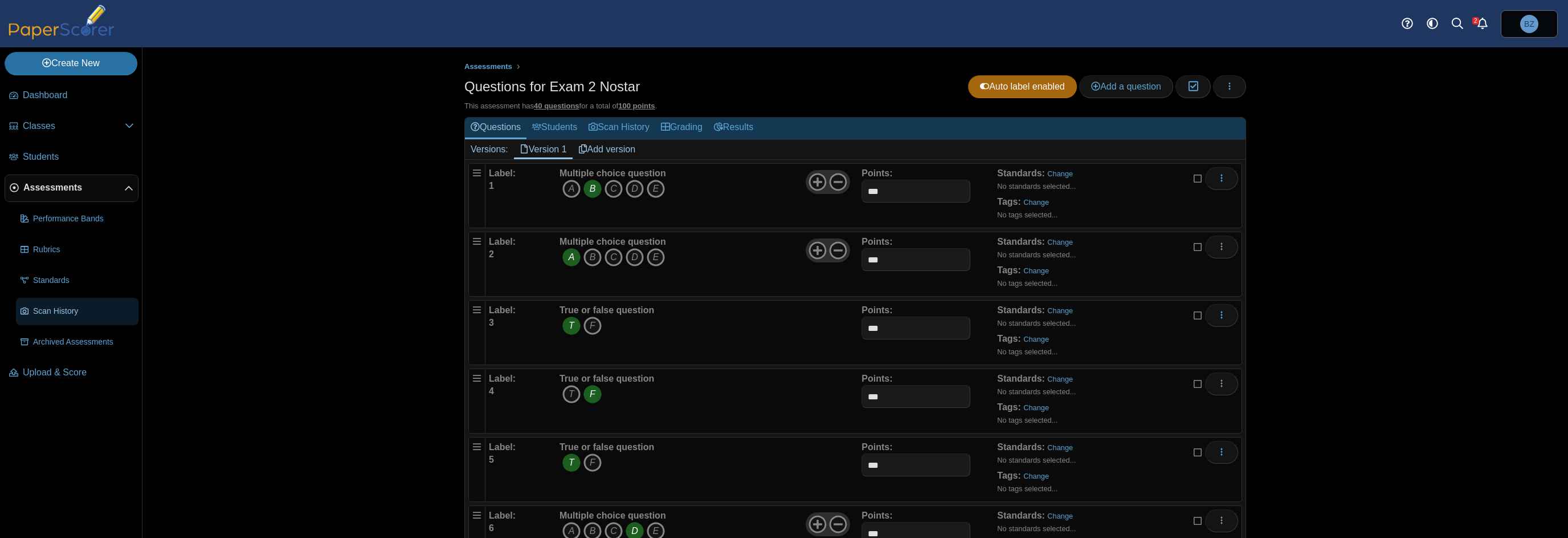
click at [57, 309] on span "Scan History" at bounding box center [84, 311] width 100 height 12
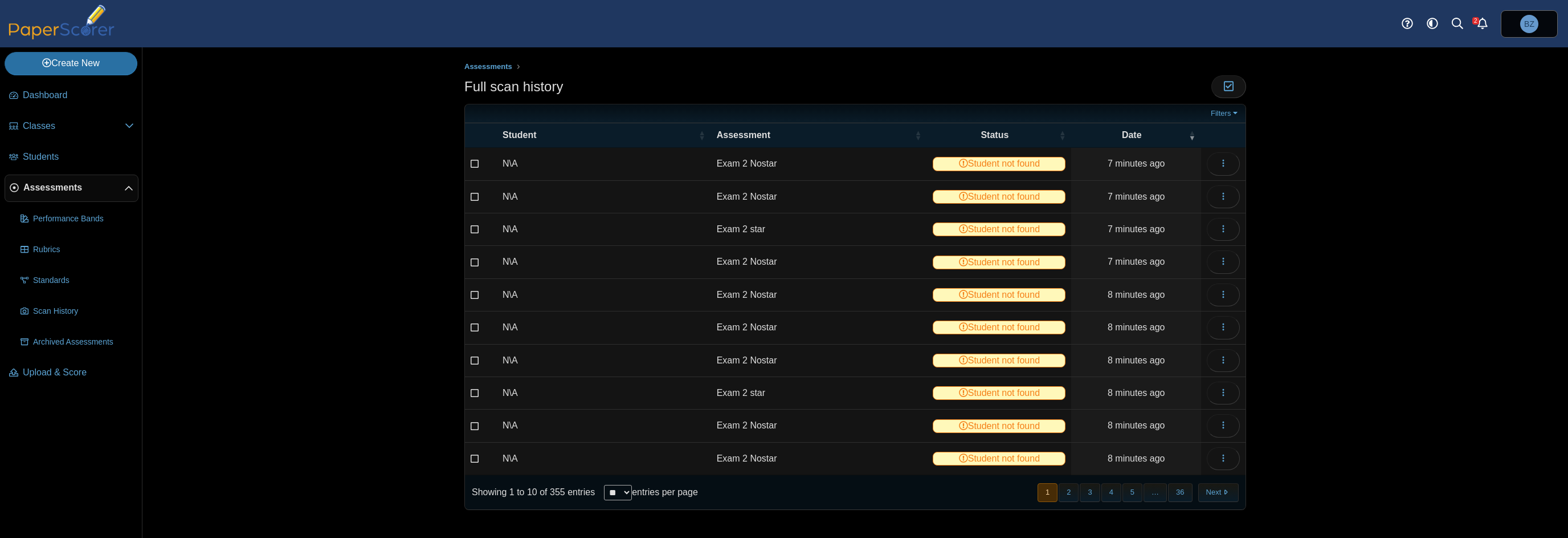
click at [340, 414] on div "Assessments Full scan history Moderation 0" at bounding box center [856, 293] width 1426 height 491
click at [1222, 168] on icon "button" at bounding box center [1223, 163] width 9 height 9
click at [1172, 190] on link "View scanned test" at bounding box center [1172, 188] width 137 height 17
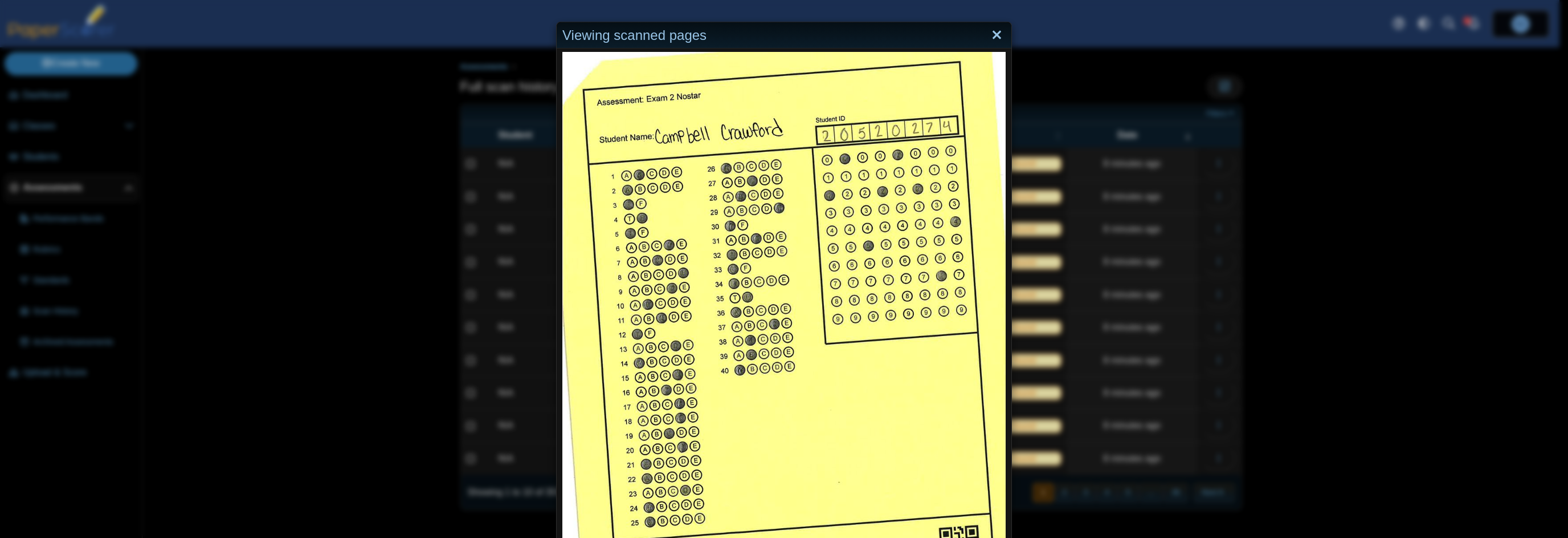
click at [991, 34] on link "Close" at bounding box center [997, 35] width 18 height 20
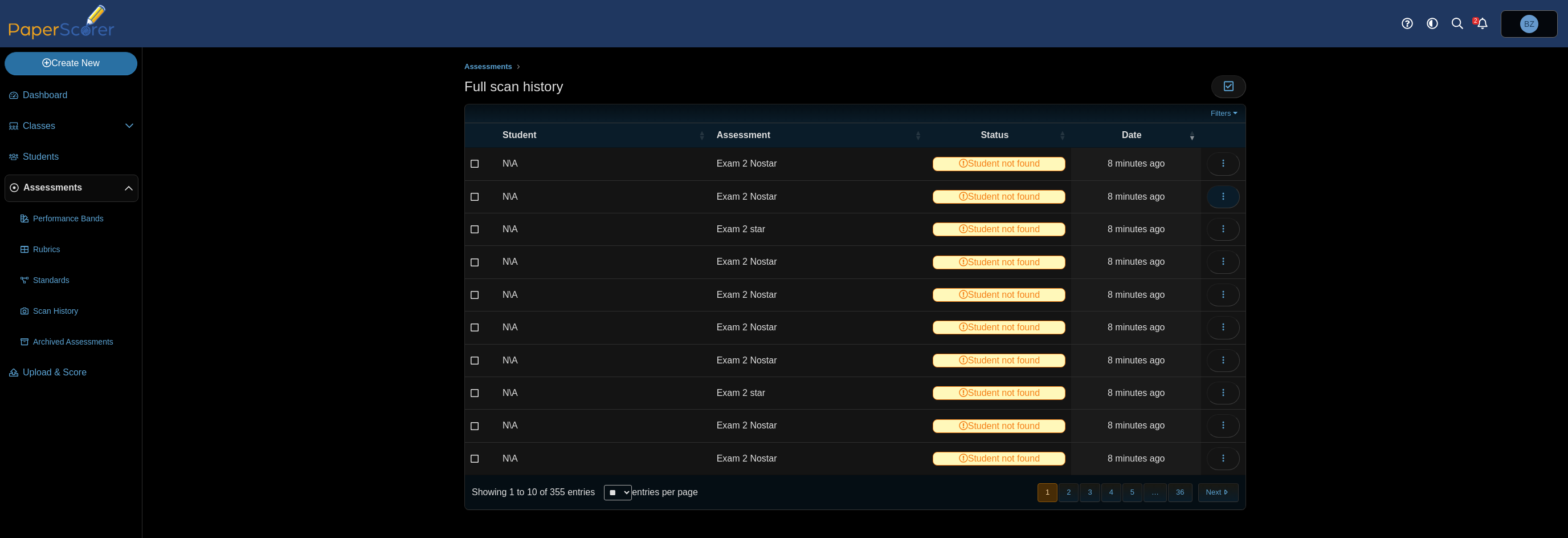
click at [1222, 195] on icon "button" at bounding box center [1223, 195] width 9 height 9
click at [1182, 224] on link "View scanned test" at bounding box center [1172, 221] width 137 height 17
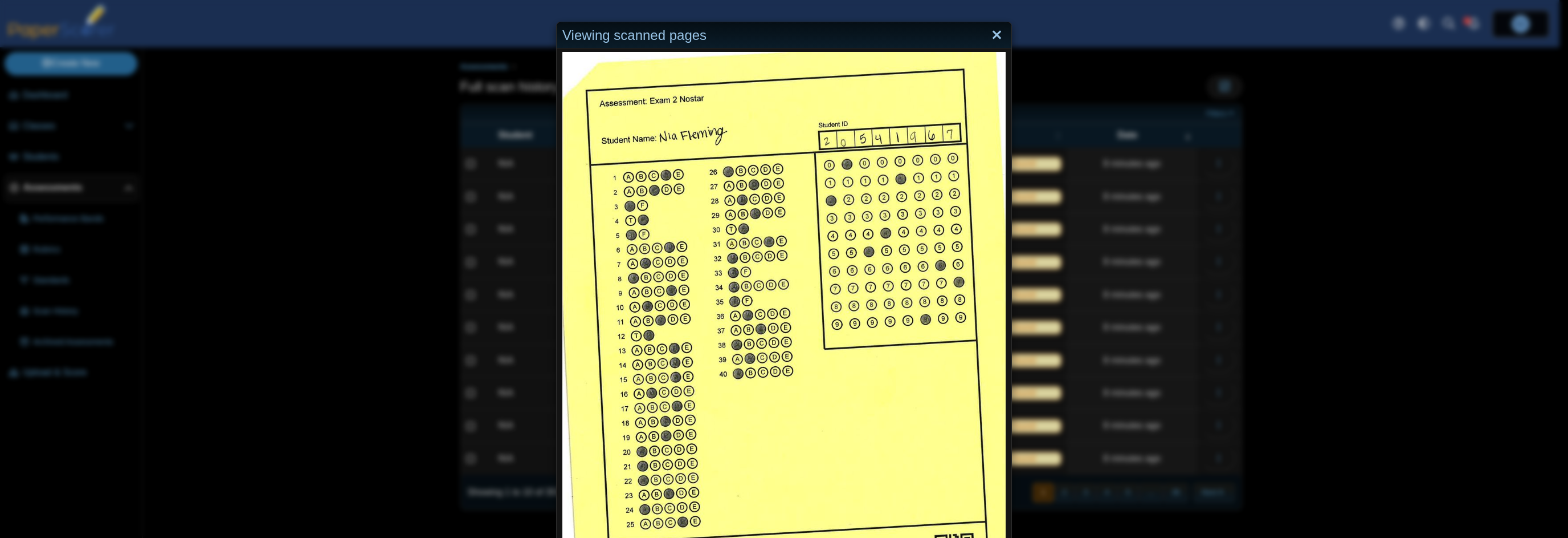
click at [994, 35] on link "Close" at bounding box center [997, 35] width 18 height 20
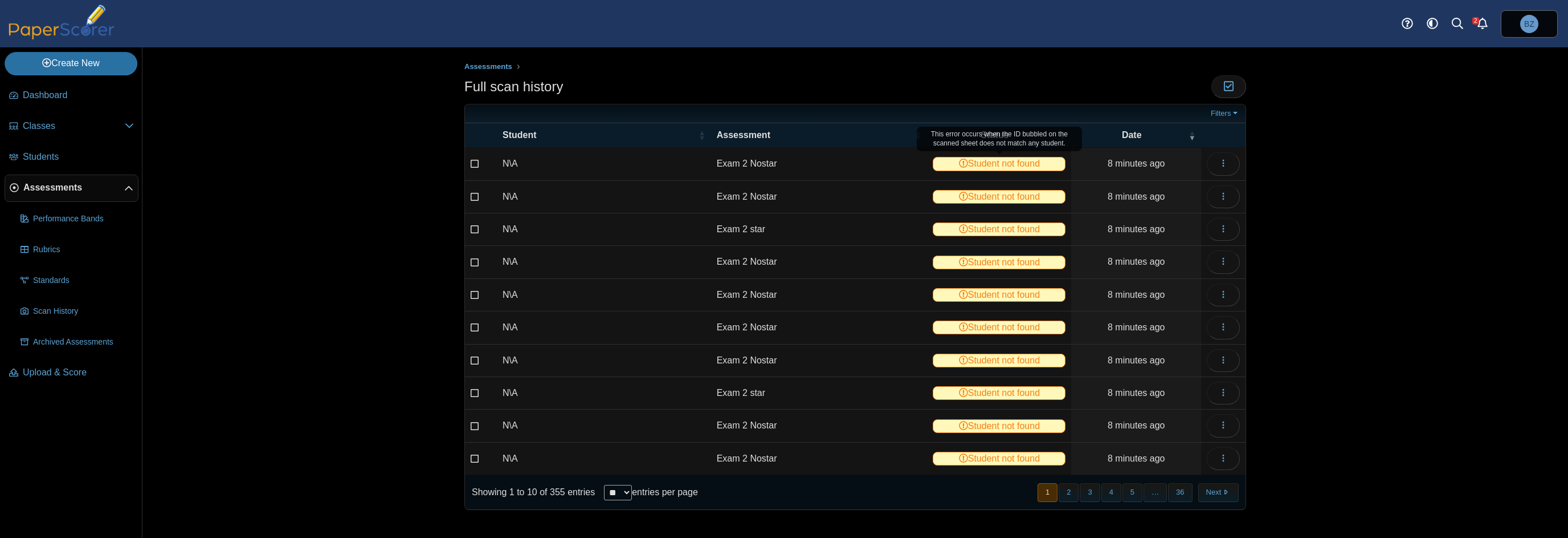
click at [1010, 164] on span "Student not found" at bounding box center [999, 164] width 133 height 14
click at [1224, 260] on icon "button" at bounding box center [1223, 260] width 9 height 9
click at [1181, 284] on link "View scanned test" at bounding box center [1172, 286] width 137 height 17
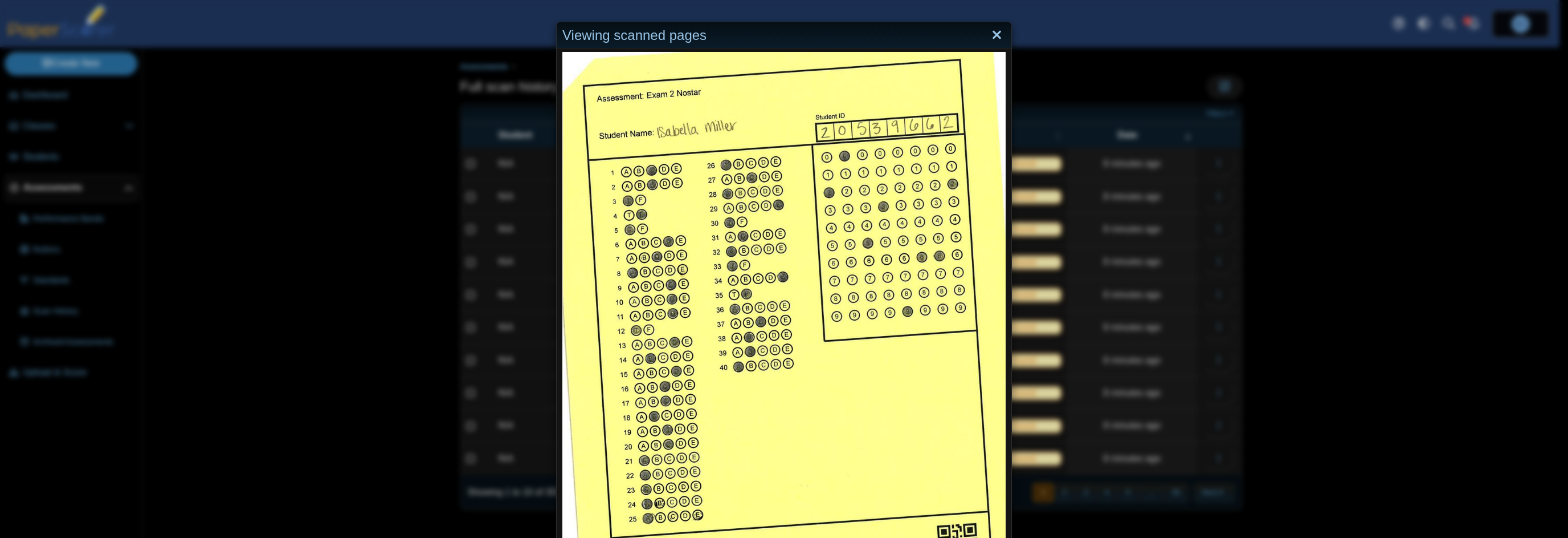
click at [996, 32] on link "Close" at bounding box center [997, 35] width 18 height 20
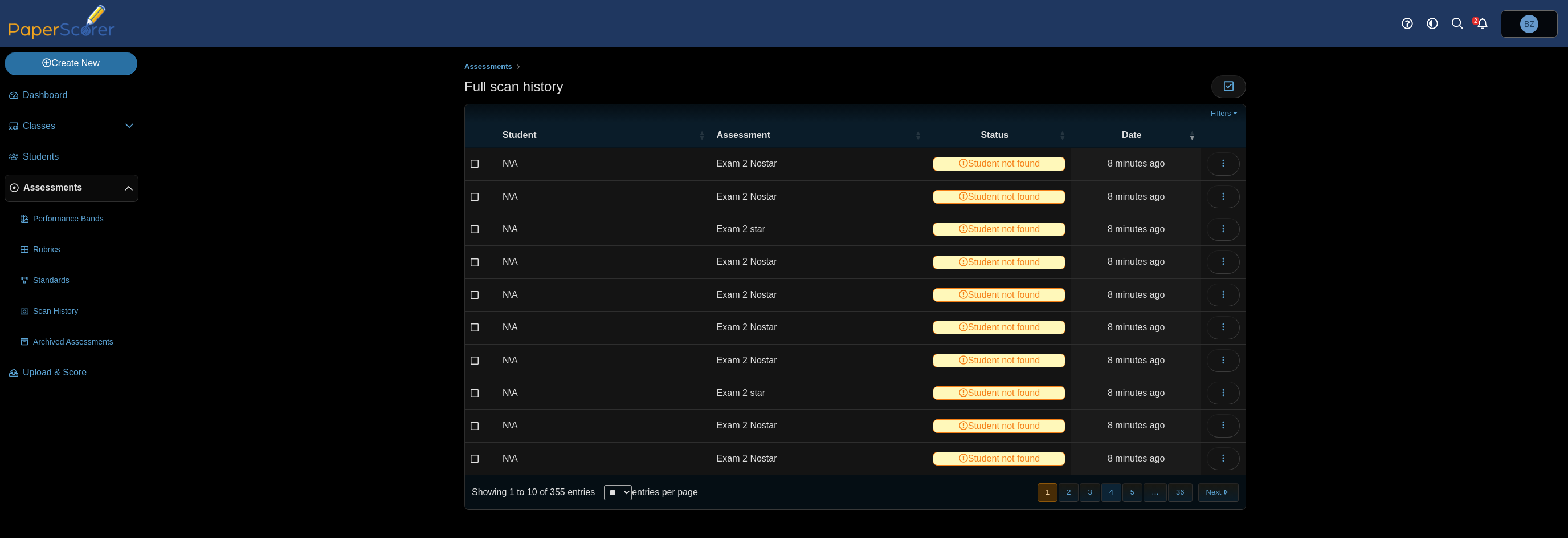
click at [1115, 489] on button "4" at bounding box center [1112, 492] width 20 height 19
click at [1137, 490] on button "5" at bounding box center [1133, 492] width 20 height 19
click at [1178, 487] on button "36" at bounding box center [1180, 492] width 24 height 19
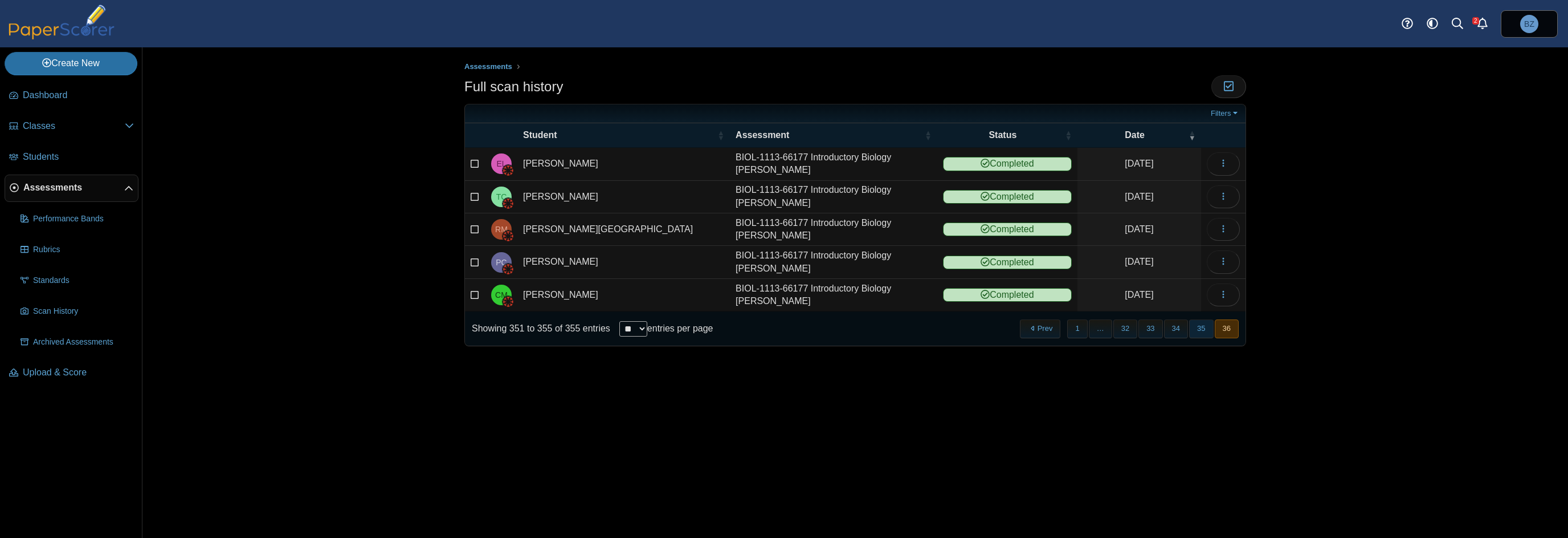
click at [1198, 324] on button "35" at bounding box center [1202, 328] width 24 height 19
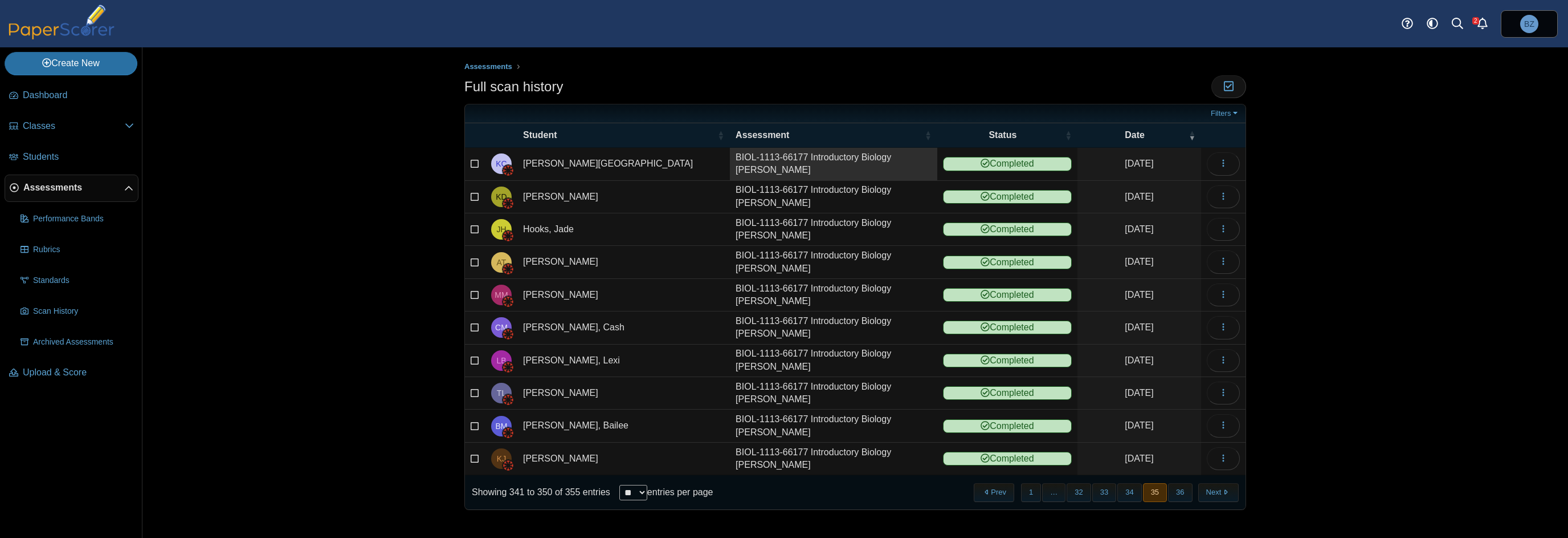
click at [805, 162] on link "BIOL-1113-66177 Introductory Biology [PERSON_NAME]" at bounding box center [833, 164] width 208 height 32
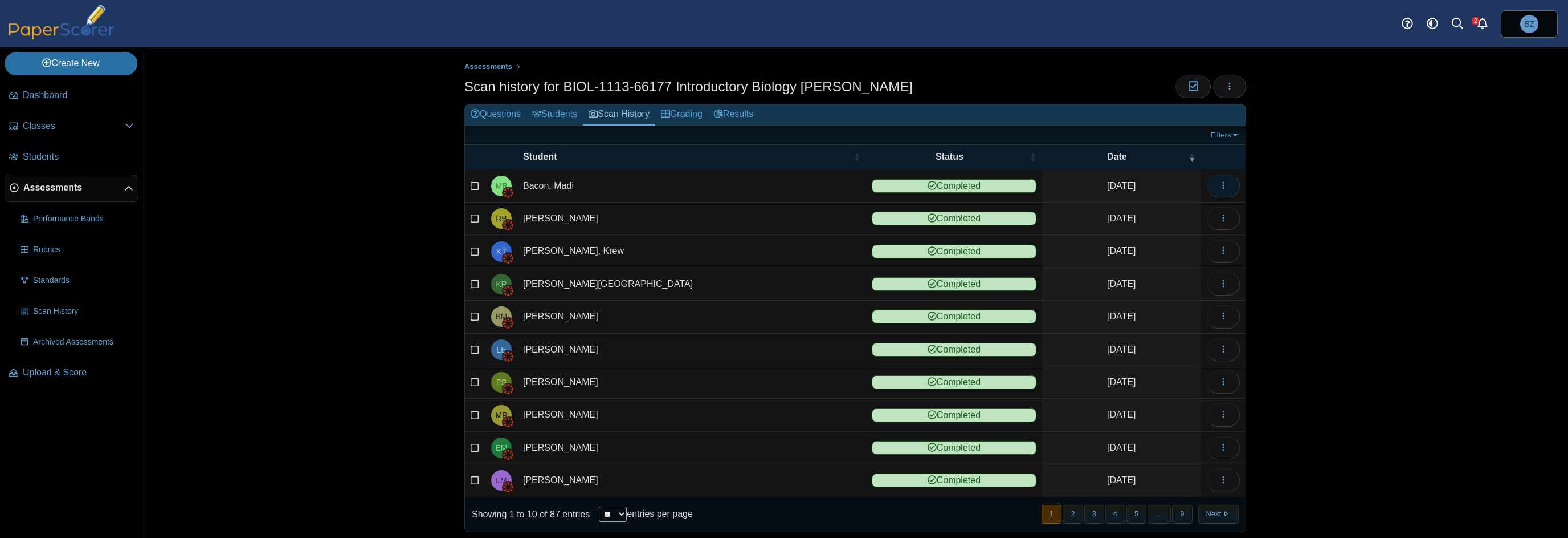
click at [1219, 188] on icon "button" at bounding box center [1223, 184] width 9 height 9
click at [1339, 195] on div "Assessments Scan history for BIOL-1113-66177 Introductory Biology [PERSON_NAME]…" at bounding box center [856, 293] width 1426 height 491
click at [1137, 512] on button "5" at bounding box center [1137, 513] width 20 height 19
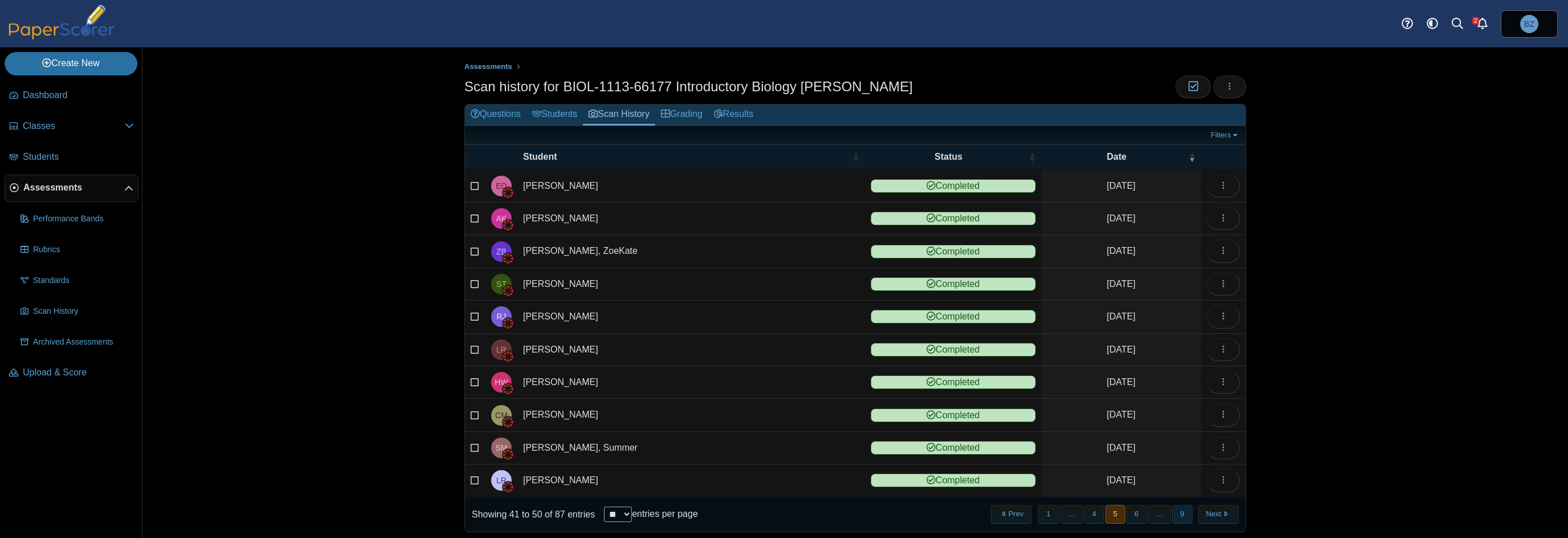
click at [1180, 508] on button "9" at bounding box center [1182, 513] width 20 height 19
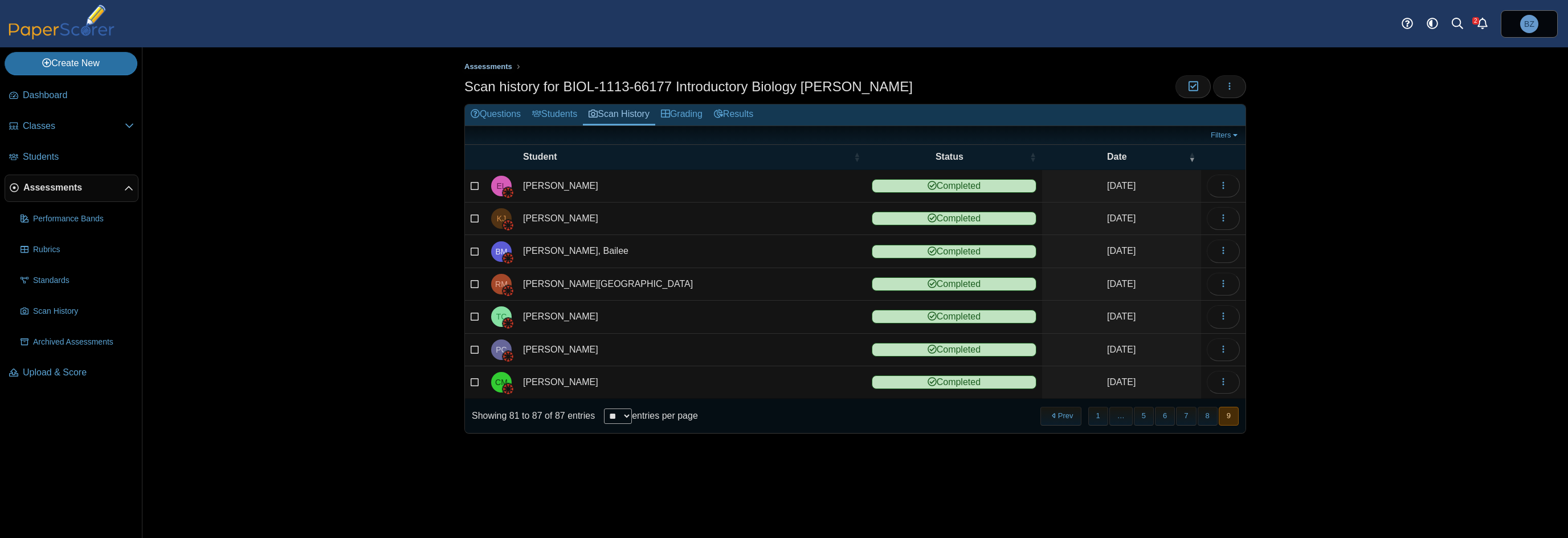
click at [485, 66] on span "Assessments" at bounding box center [489, 66] width 48 height 9
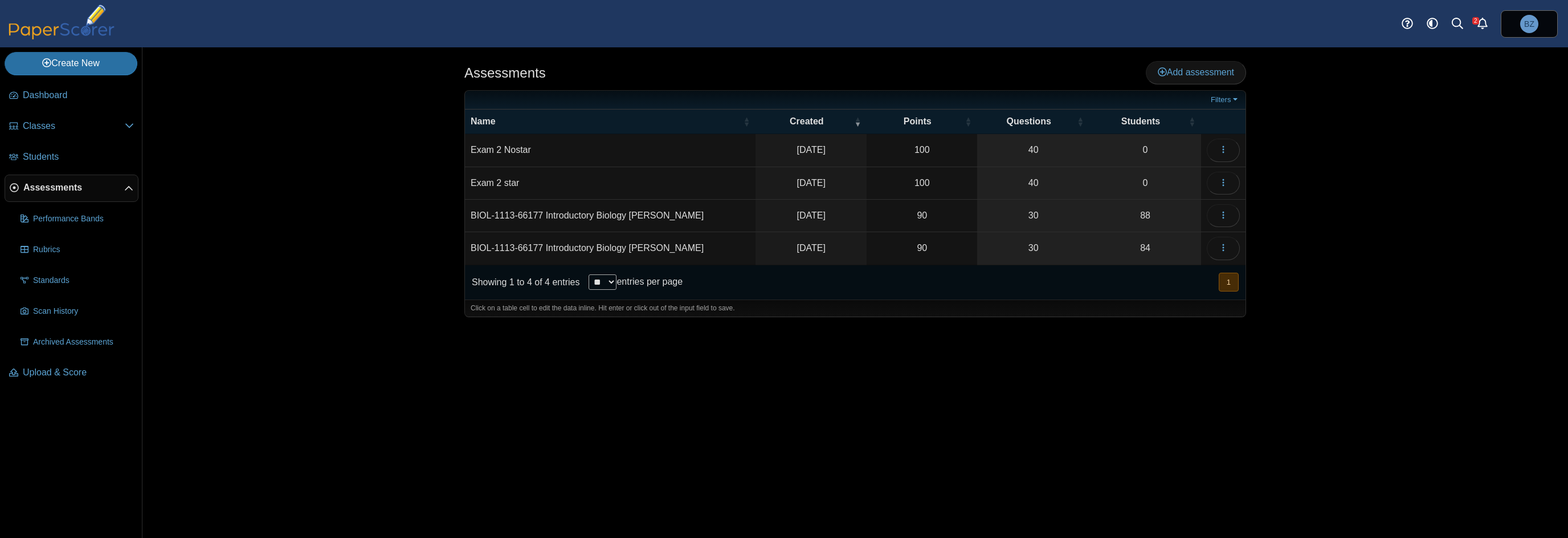
click at [501, 150] on td "Exam 2 Nostar" at bounding box center [610, 150] width 291 height 33
click at [380, 173] on div "Assessments Add assessment Filters" at bounding box center [856, 293] width 1426 height 491
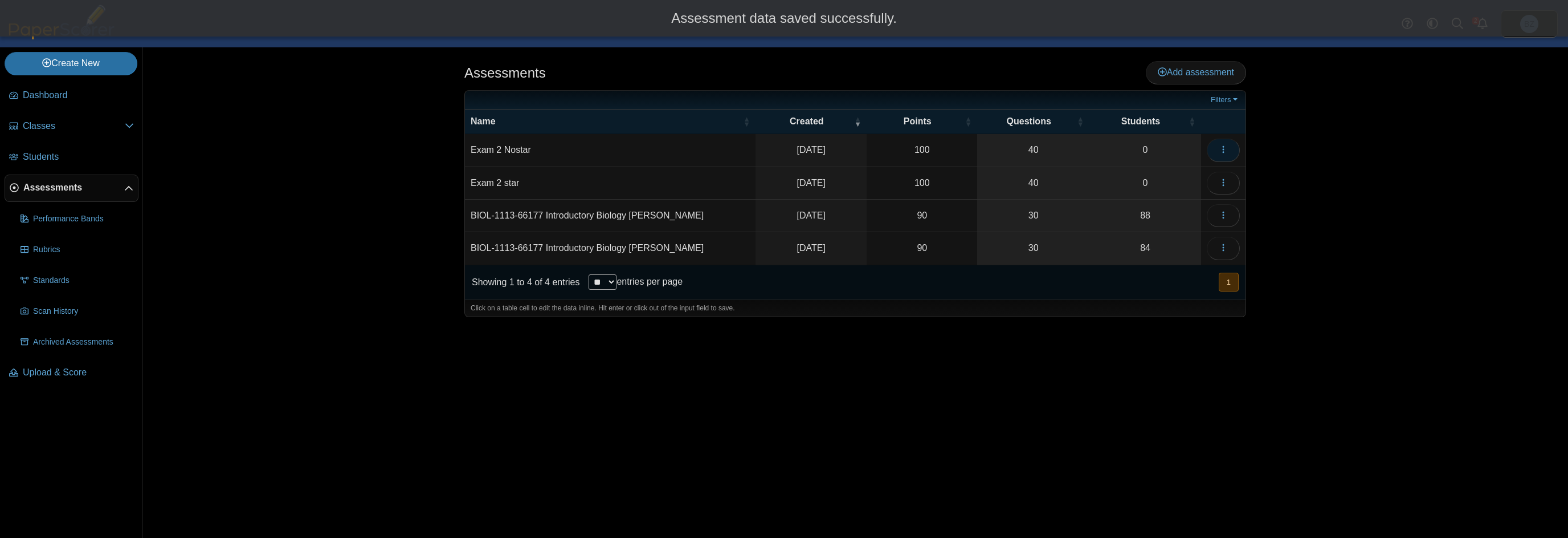
click at [1219, 150] on icon "button" at bounding box center [1223, 149] width 9 height 9
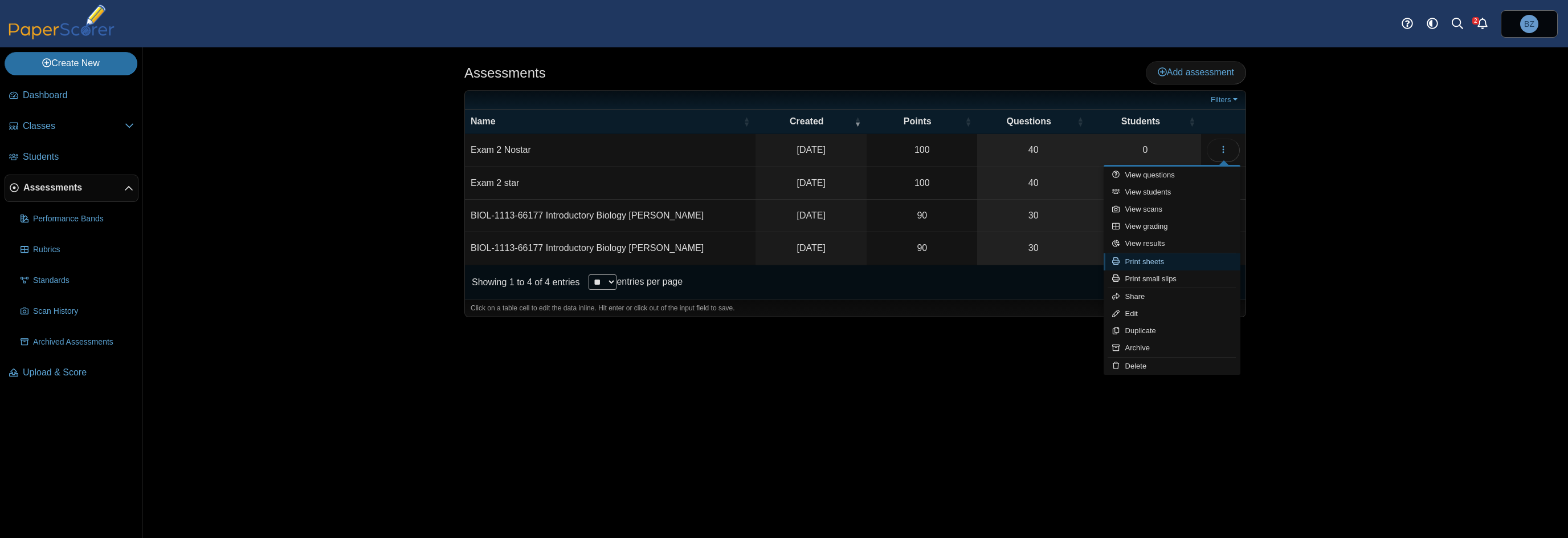
click at [1195, 258] on link "Print sheets" at bounding box center [1172, 261] width 137 height 17
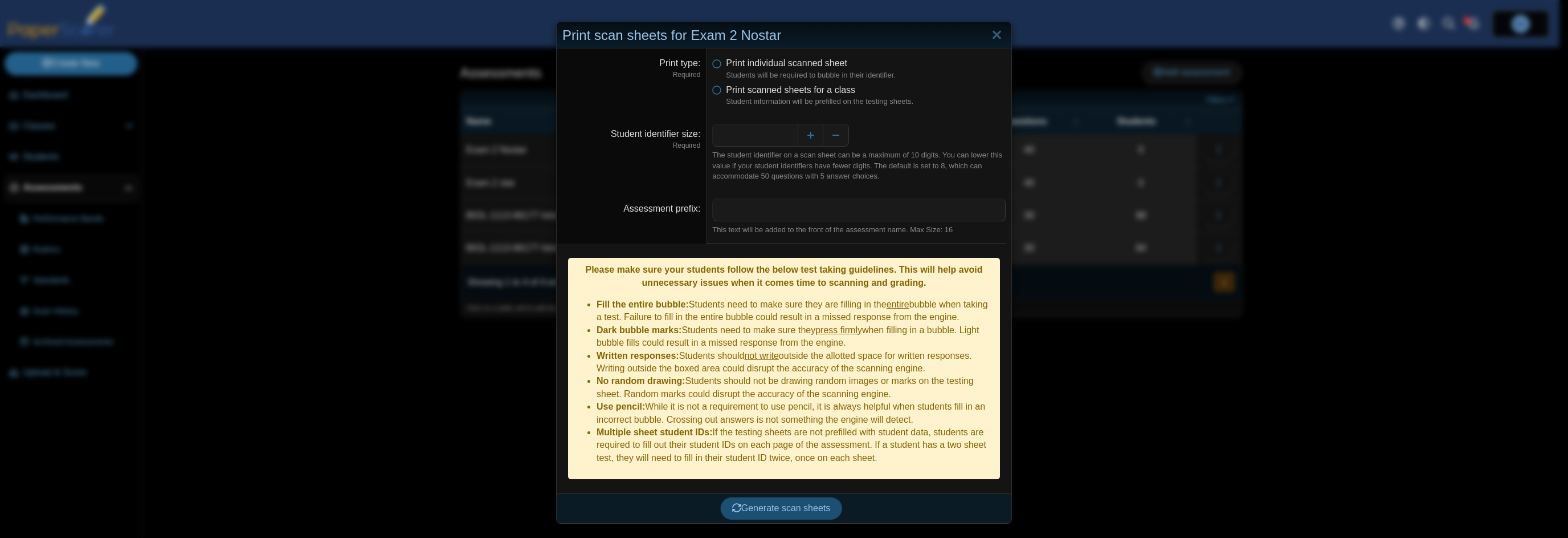
click at [805, 503] on span "Generate scan sheets" at bounding box center [782, 507] width 98 height 10
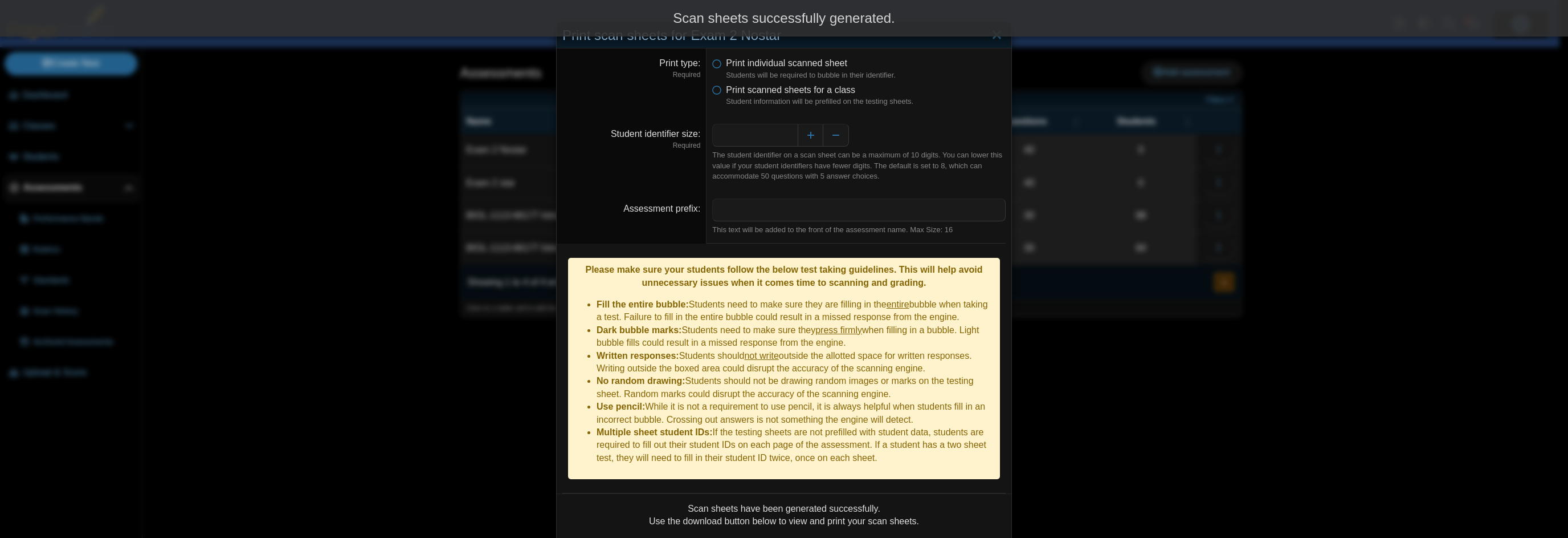
scroll to position [64, 0]
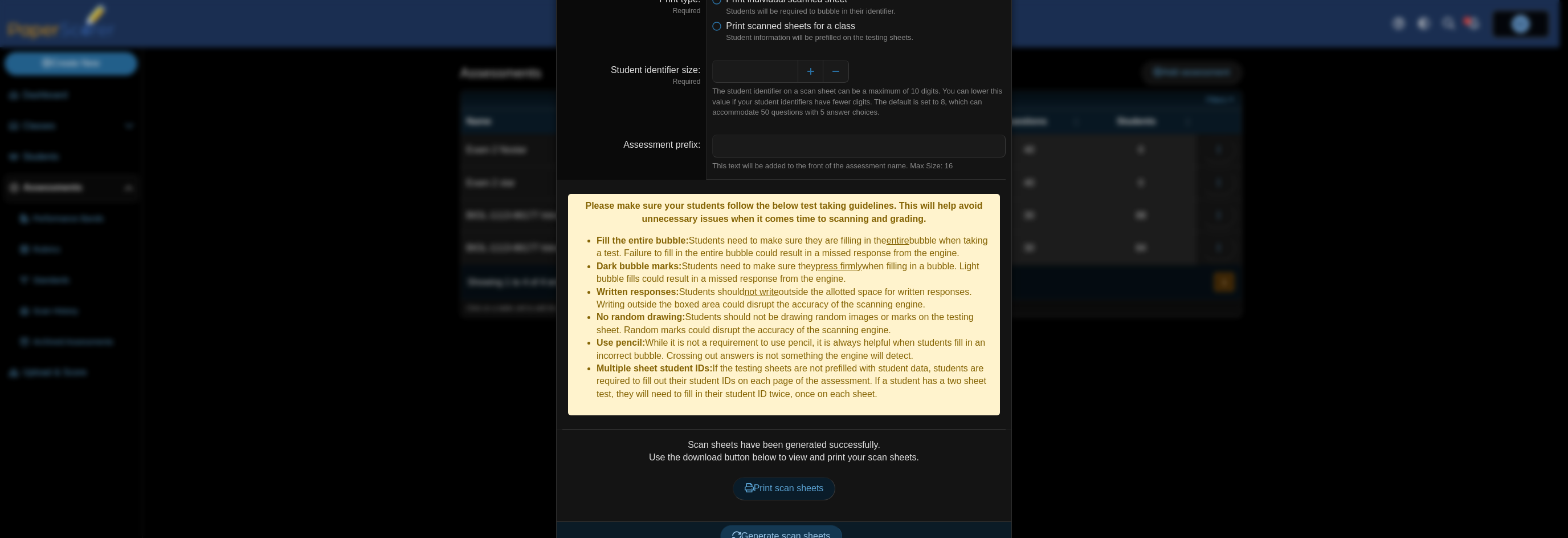
click at [802, 483] on span "Print scan sheets" at bounding box center [784, 488] width 79 height 10
click at [346, 216] on div "**********" at bounding box center [784, 269] width 1568 height 538
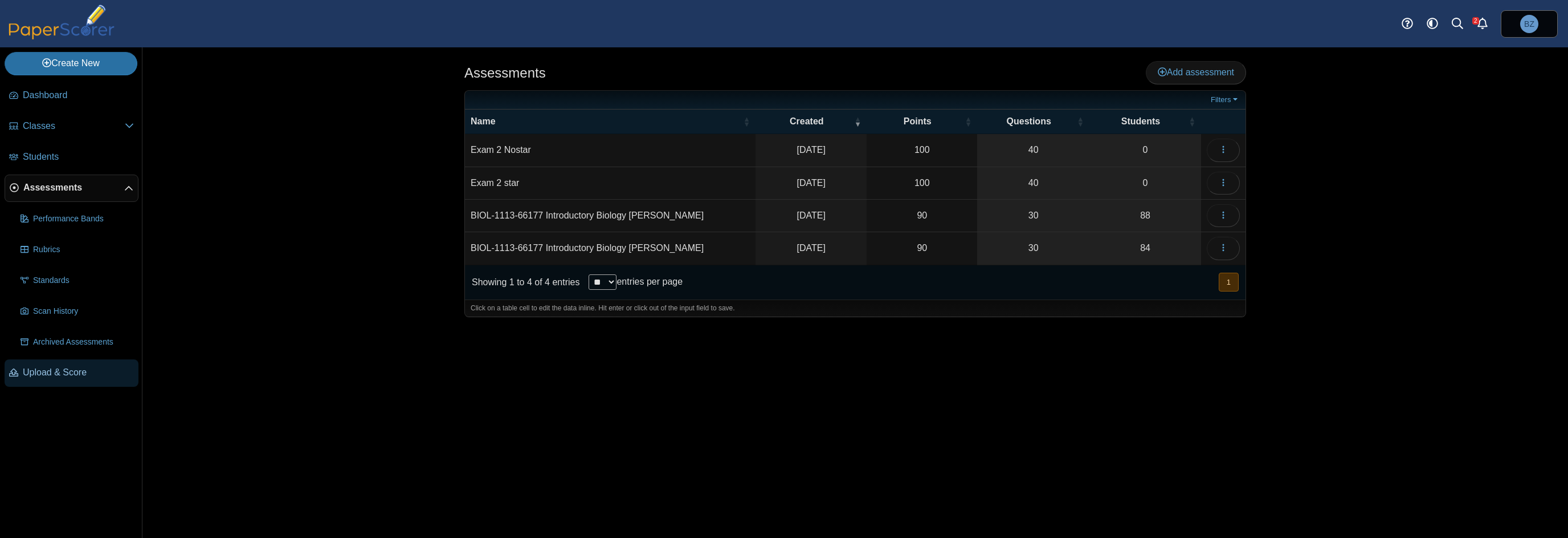
click at [49, 368] on span "Upload & Score" at bounding box center [78, 371] width 111 height 13
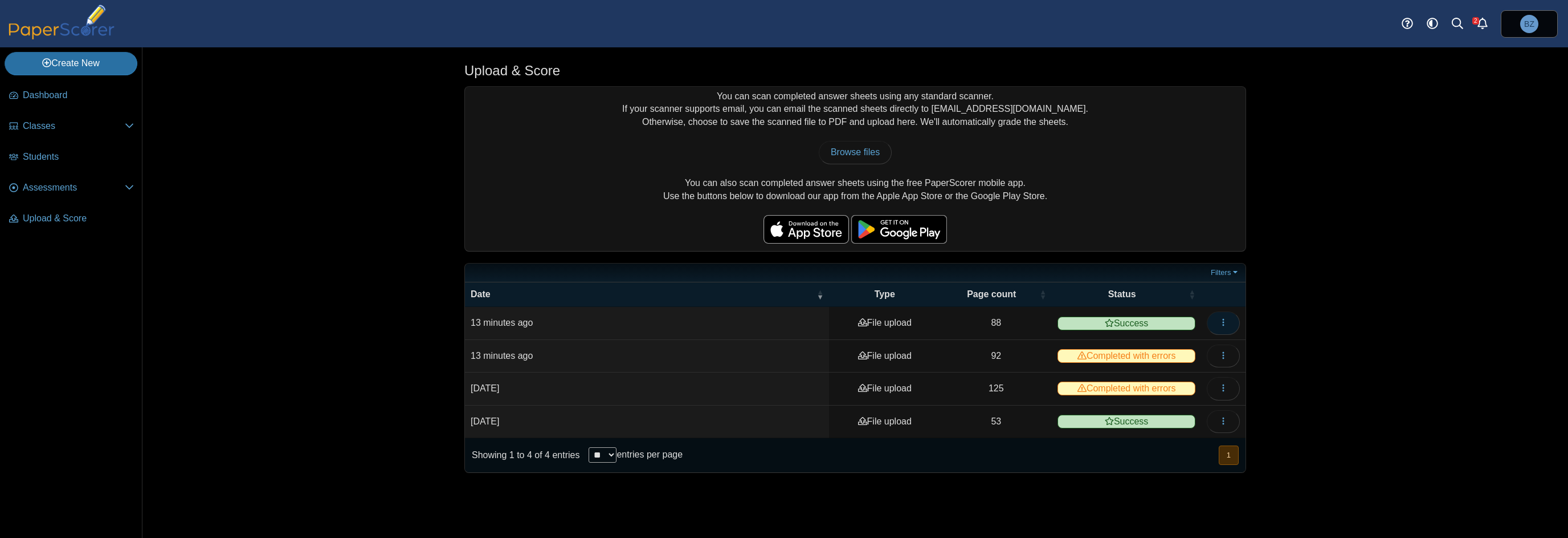
click at [1232, 321] on button "button" at bounding box center [1224, 322] width 33 height 23
click at [1172, 351] on link "View scanned pages" at bounding box center [1172, 346] width 137 height 17
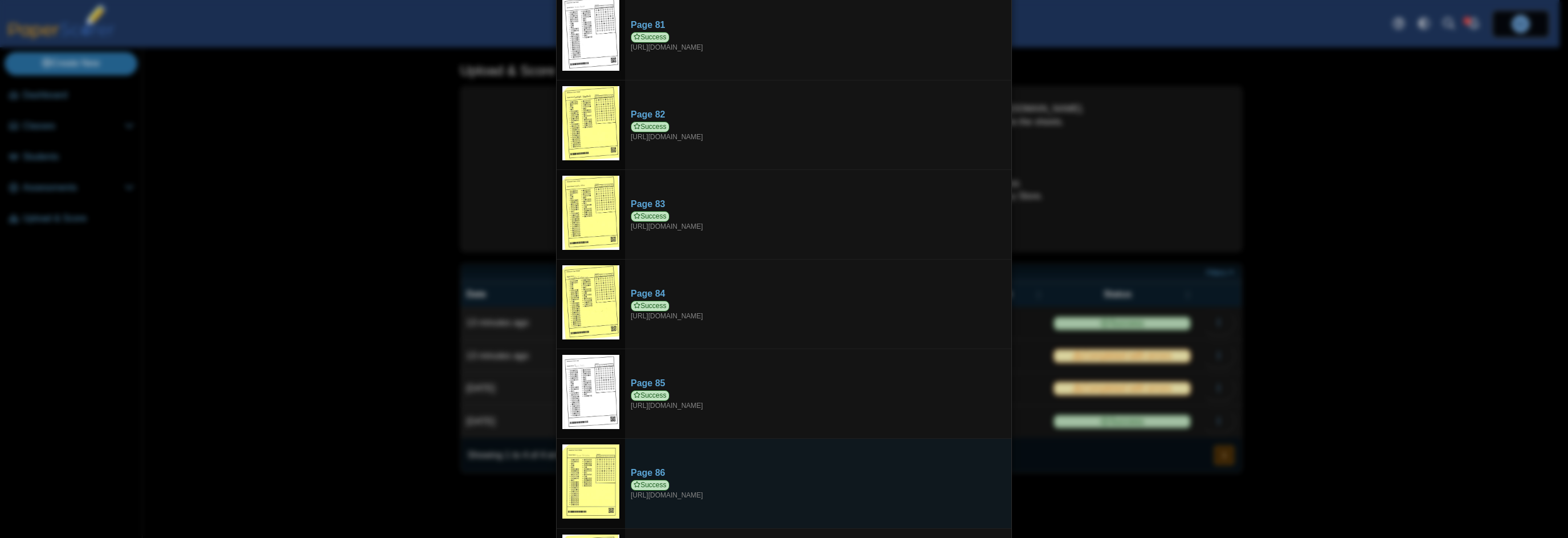
scroll to position [7324, 0]
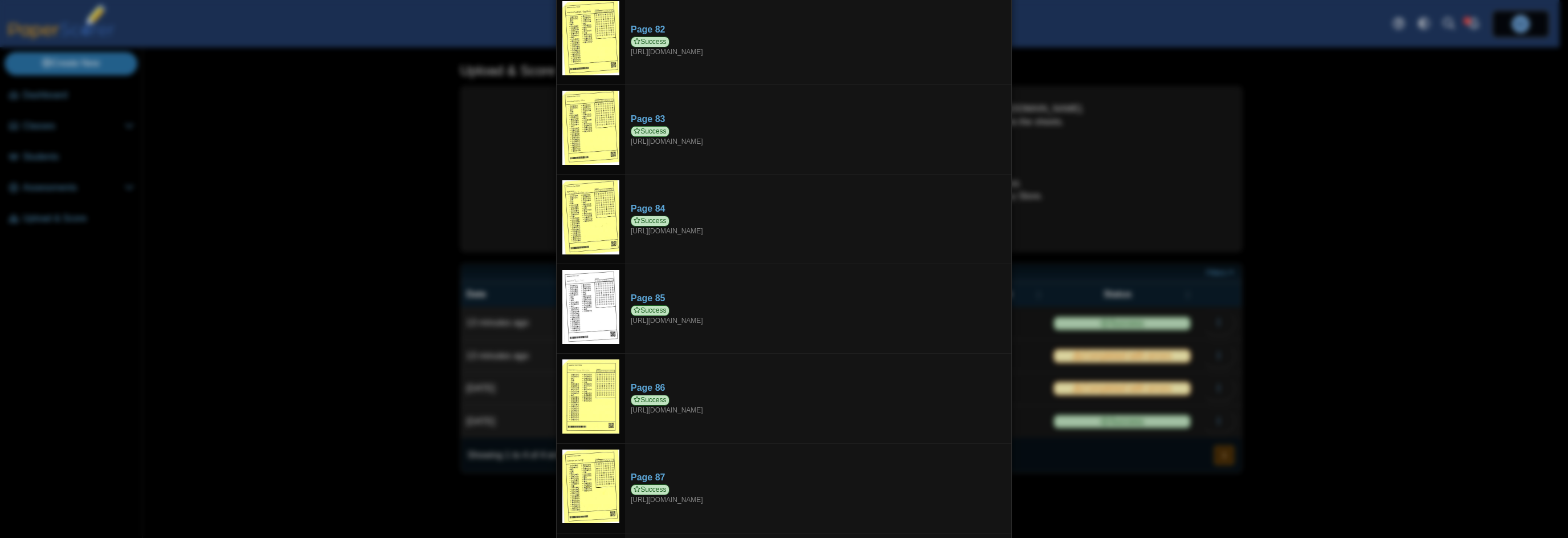
click at [396, 313] on div "Viewing upload details Scan results: 88 Successful scans | 0 Failed scans Page …" at bounding box center [784, 269] width 1568 height 538
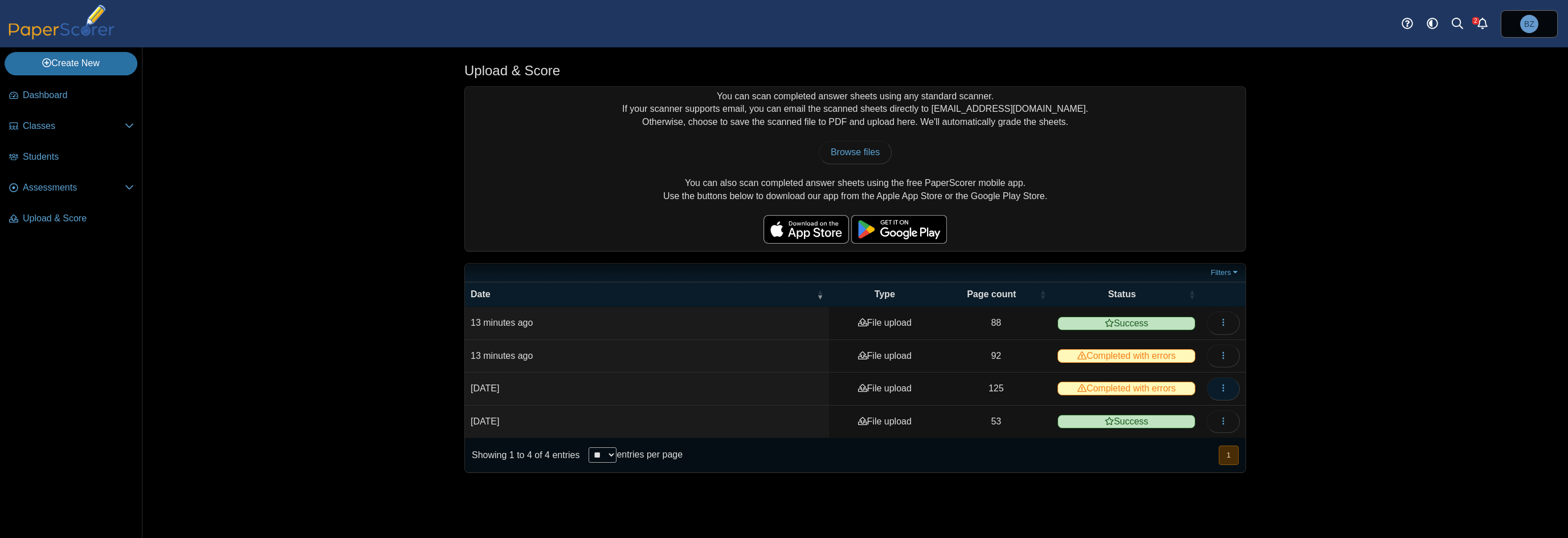
click at [1219, 387] on icon "button" at bounding box center [1223, 387] width 9 height 9
click at [1179, 406] on link "View scanned pages" at bounding box center [1172, 411] width 137 height 17
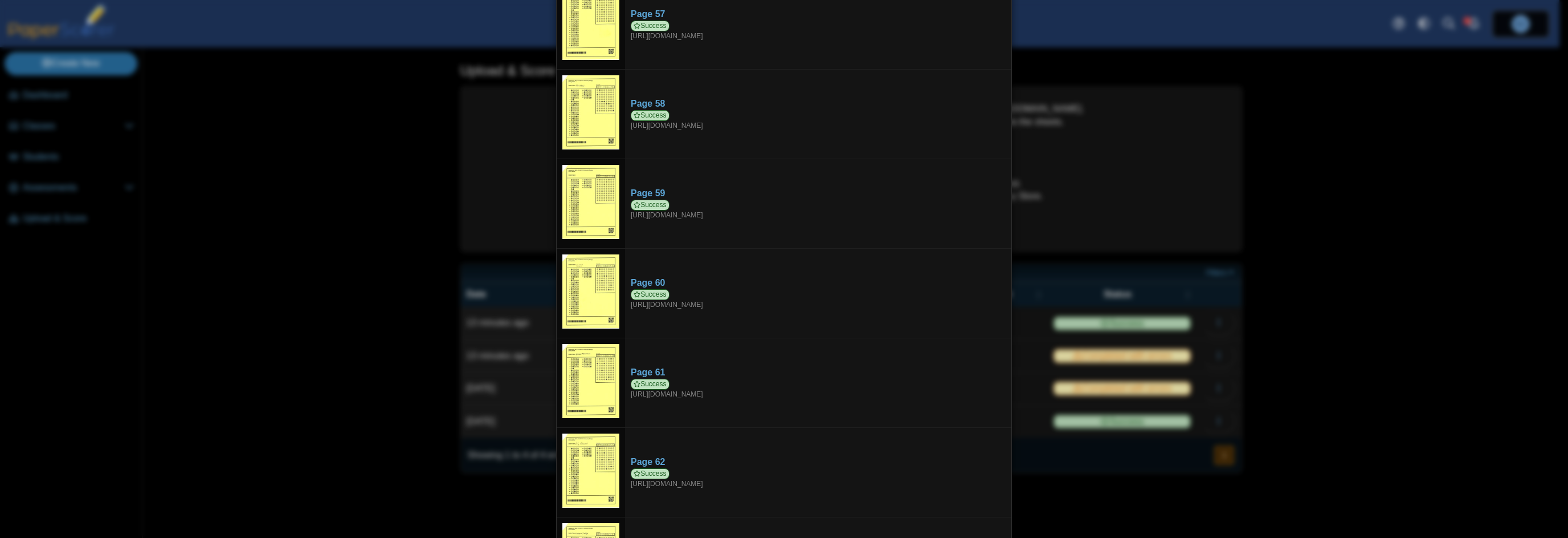
scroll to position [5588, 0]
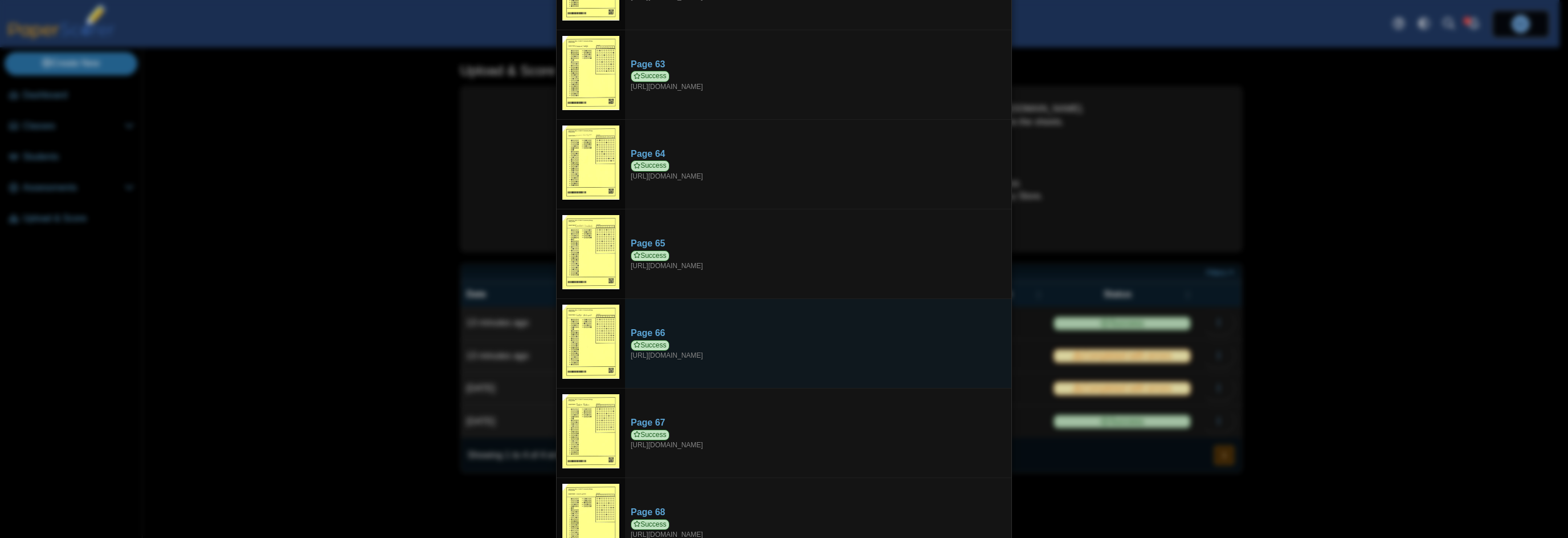
click at [582, 304] on img at bounding box center [591, 341] width 57 height 74
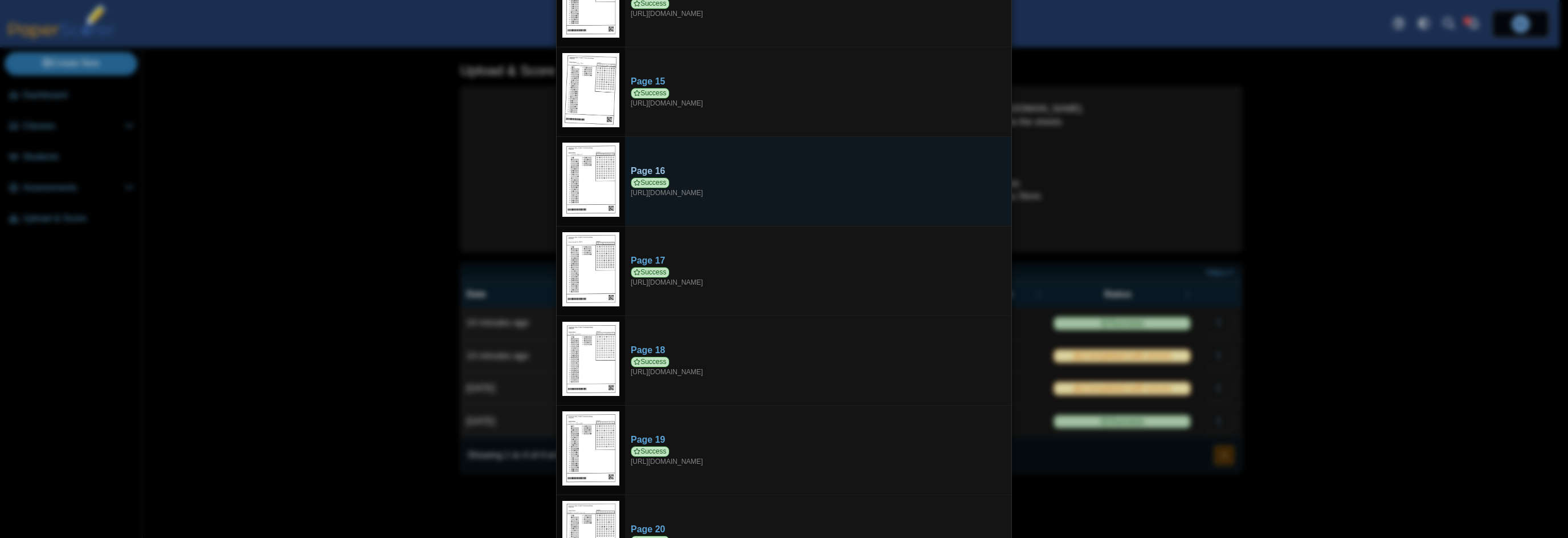
scroll to position [1197, 0]
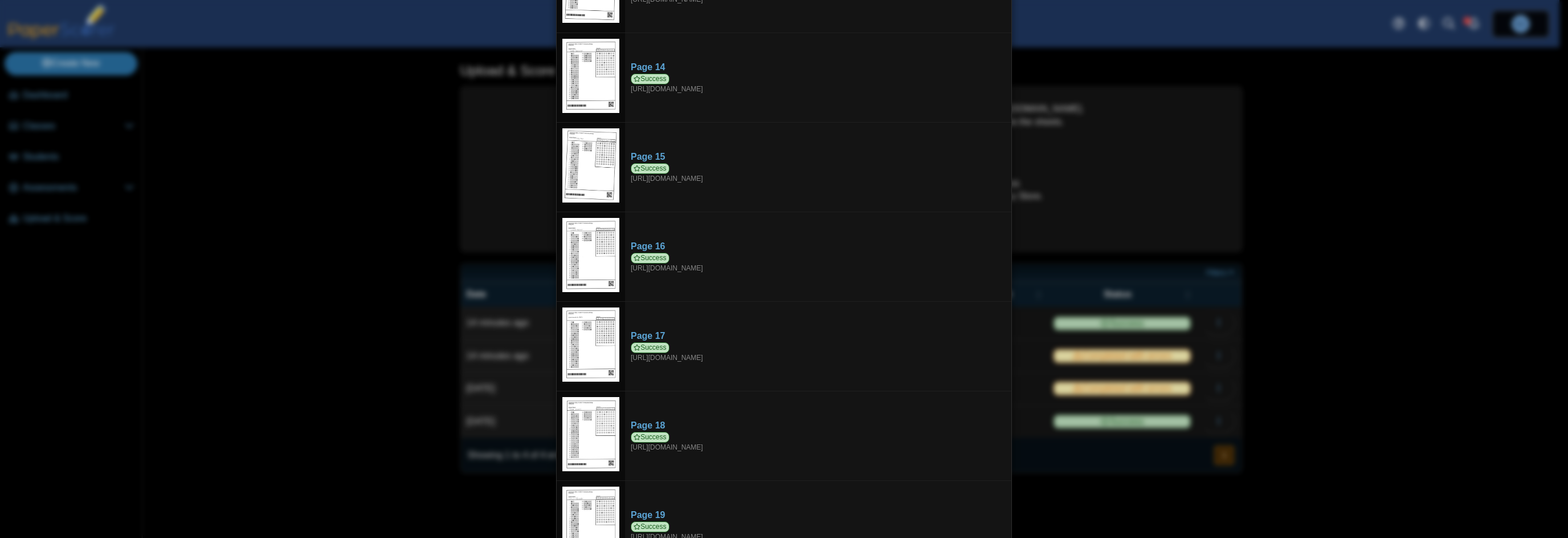
click at [1340, 226] on div "Viewing upload details Scan results: 124 Successful scans | 1 Failed scans Page…" at bounding box center [784, 269] width 1568 height 538
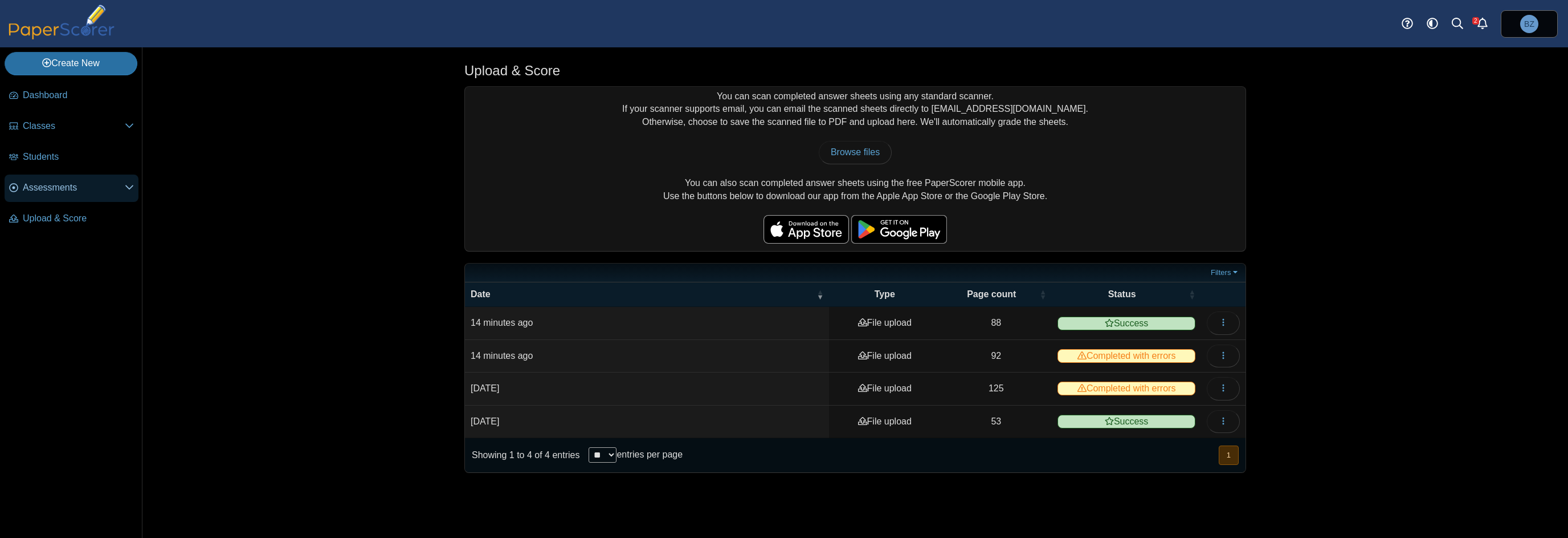
click at [63, 186] on span "Assessments" at bounding box center [74, 187] width 102 height 13
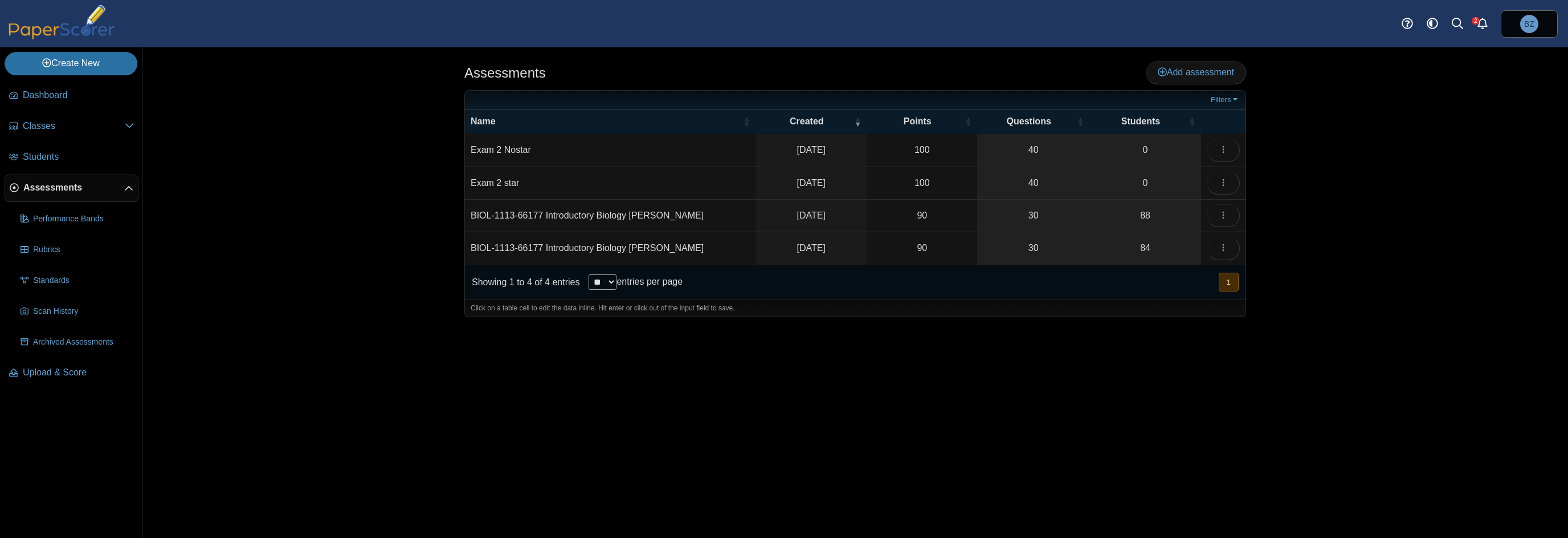
click at [492, 183] on td "Exam 2 star" at bounding box center [610, 183] width 291 height 33
click at [897, 419] on div "Assessments Add assessment 100" at bounding box center [856, 293] width 855 height 491
click at [1224, 182] on icon "button" at bounding box center [1223, 182] width 9 height 9
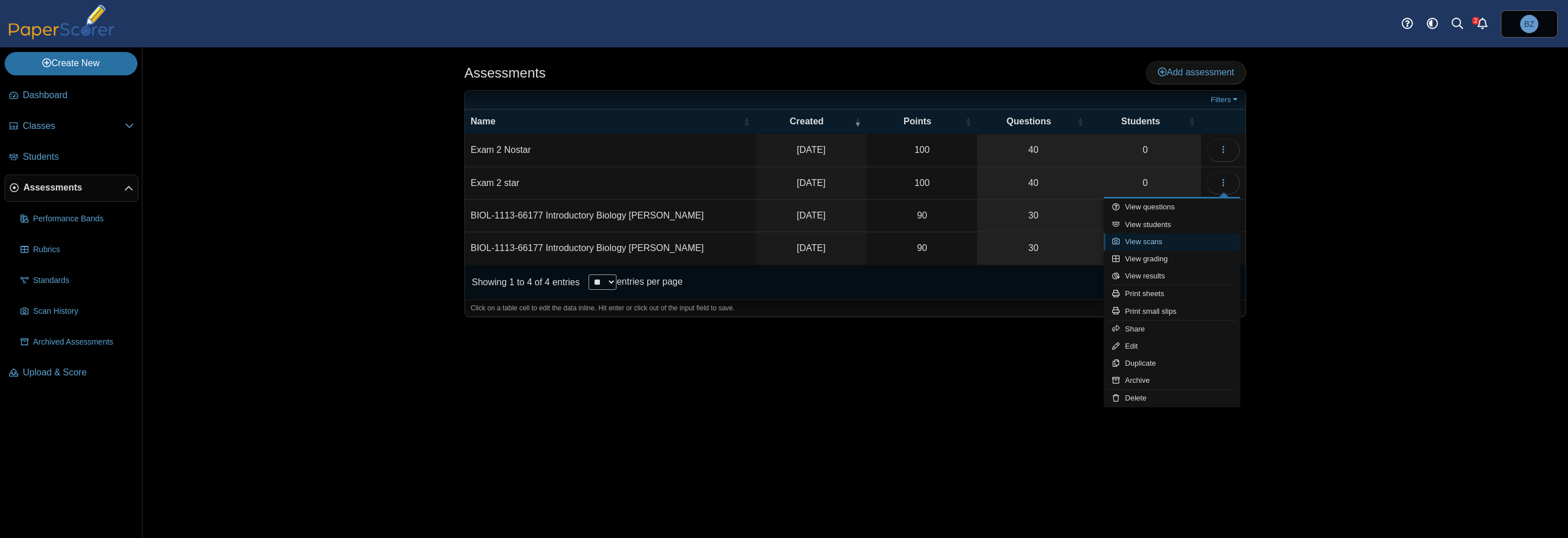
click at [1164, 238] on link "View scans" at bounding box center [1172, 241] width 137 height 17
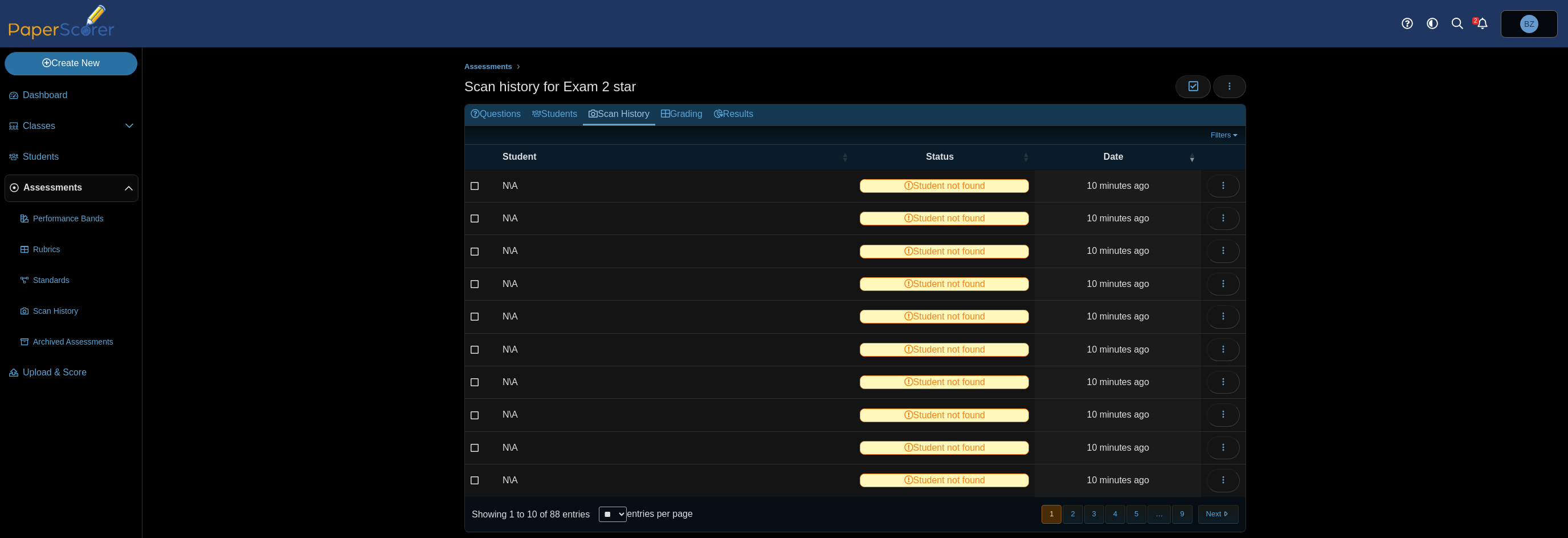
click at [1350, 314] on div "Assessments Scan history for Exam 2 star Moderation 0 Loading…" at bounding box center [856, 293] width 1426 height 491
